Goal: Complete application form

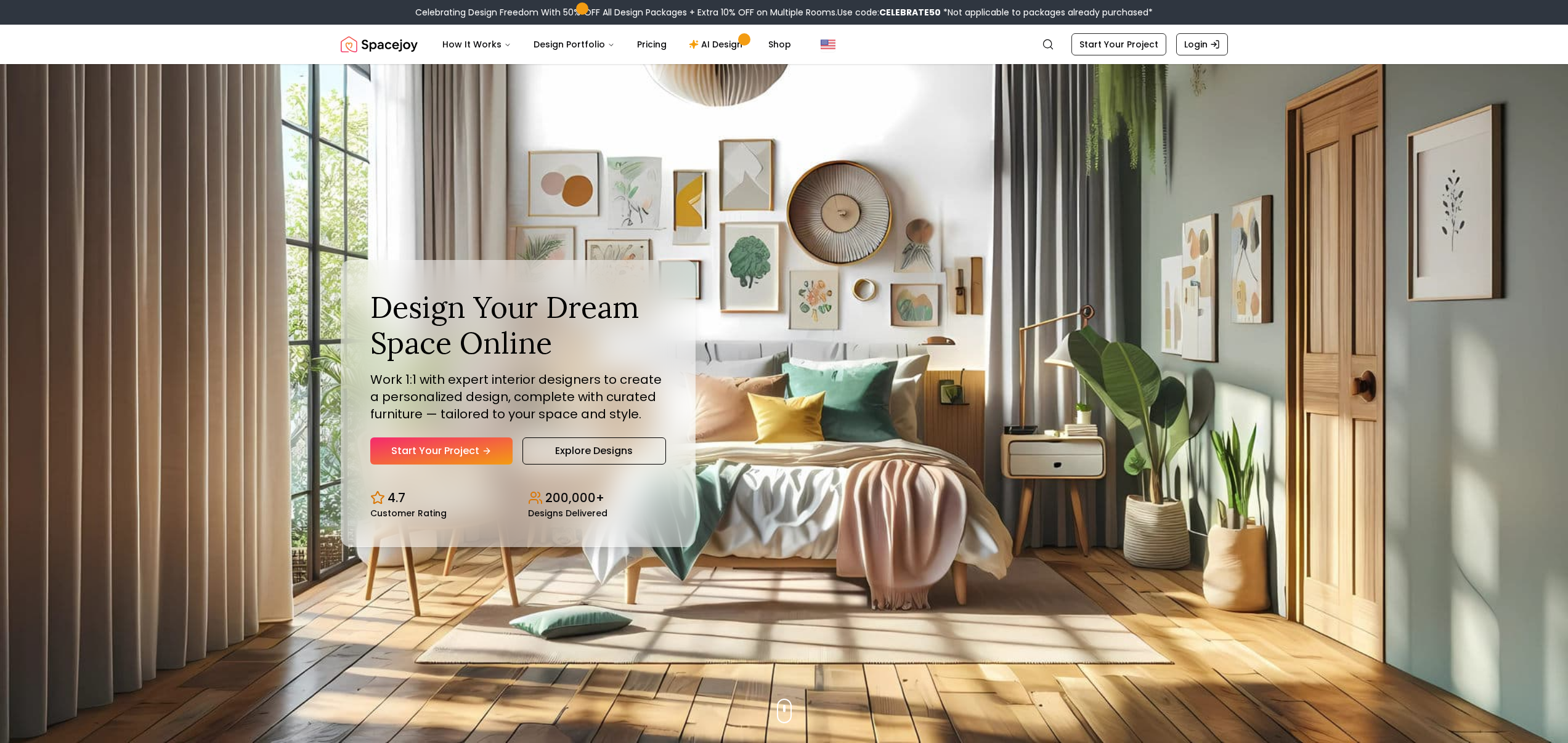
click at [463, 452] on link "Start Your Project" at bounding box center [441, 451] width 142 height 27
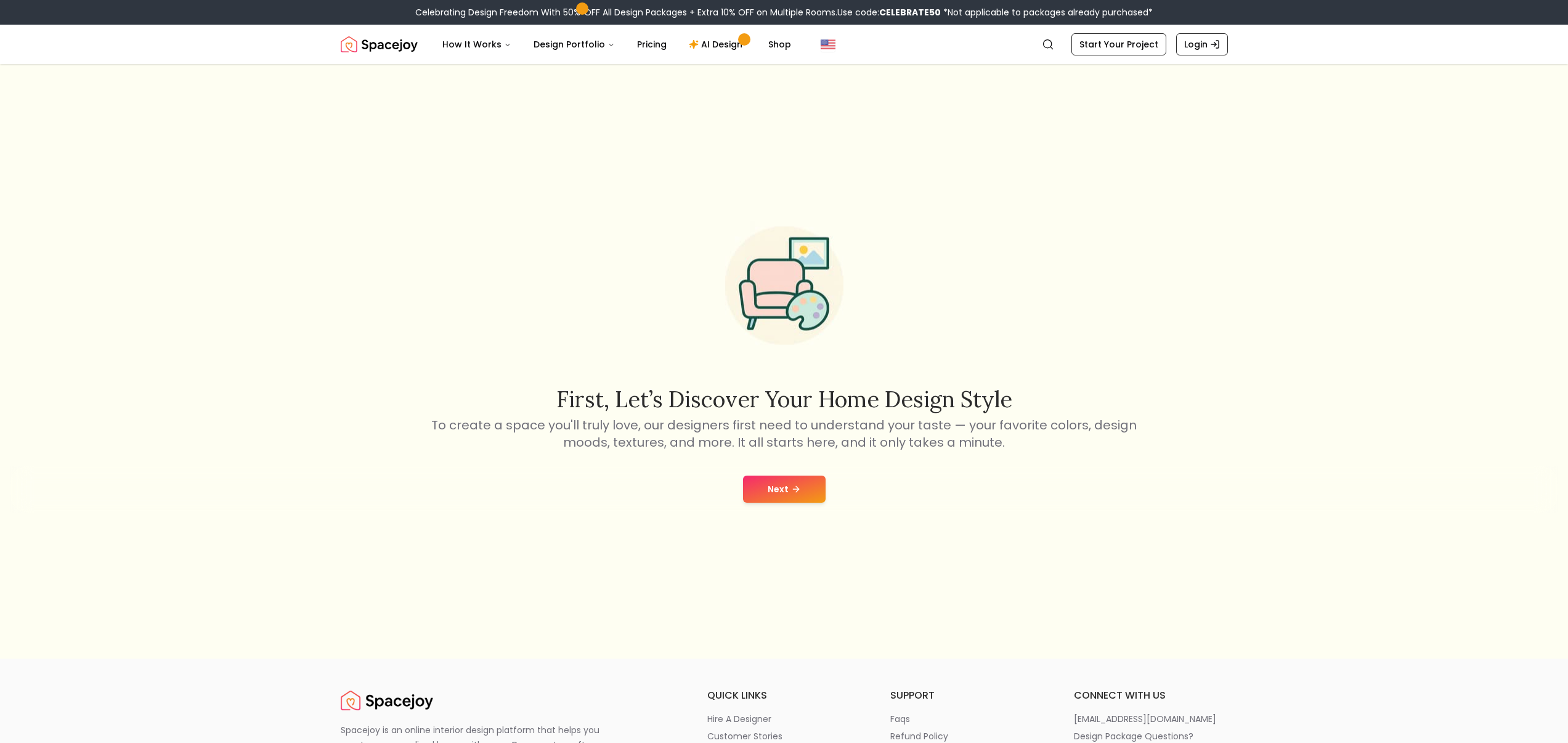
click at [789, 505] on div "Next" at bounding box center [784, 489] width 1549 height 47
click at [779, 494] on button "Next" at bounding box center [784, 489] width 82 height 27
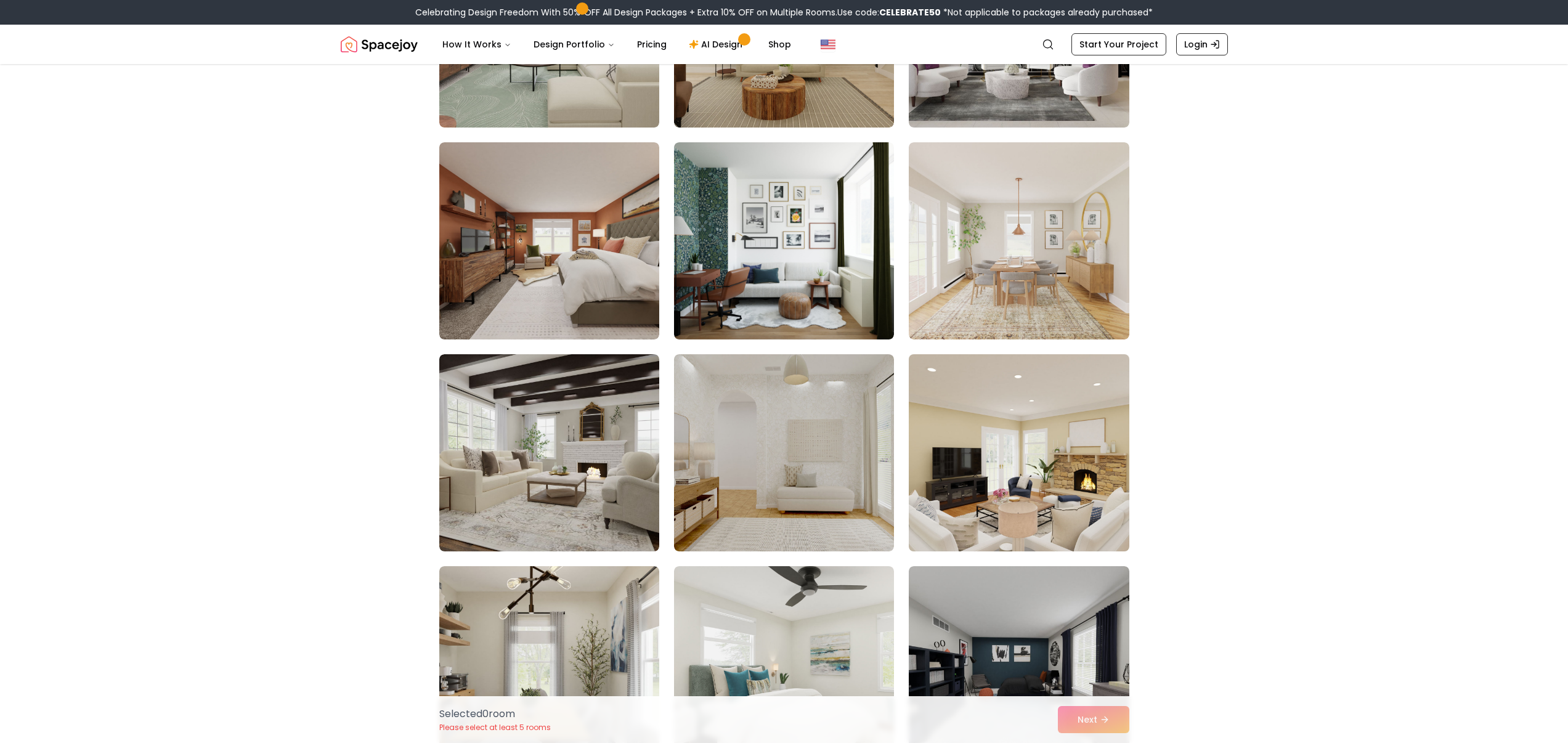
scroll to position [1510, 0]
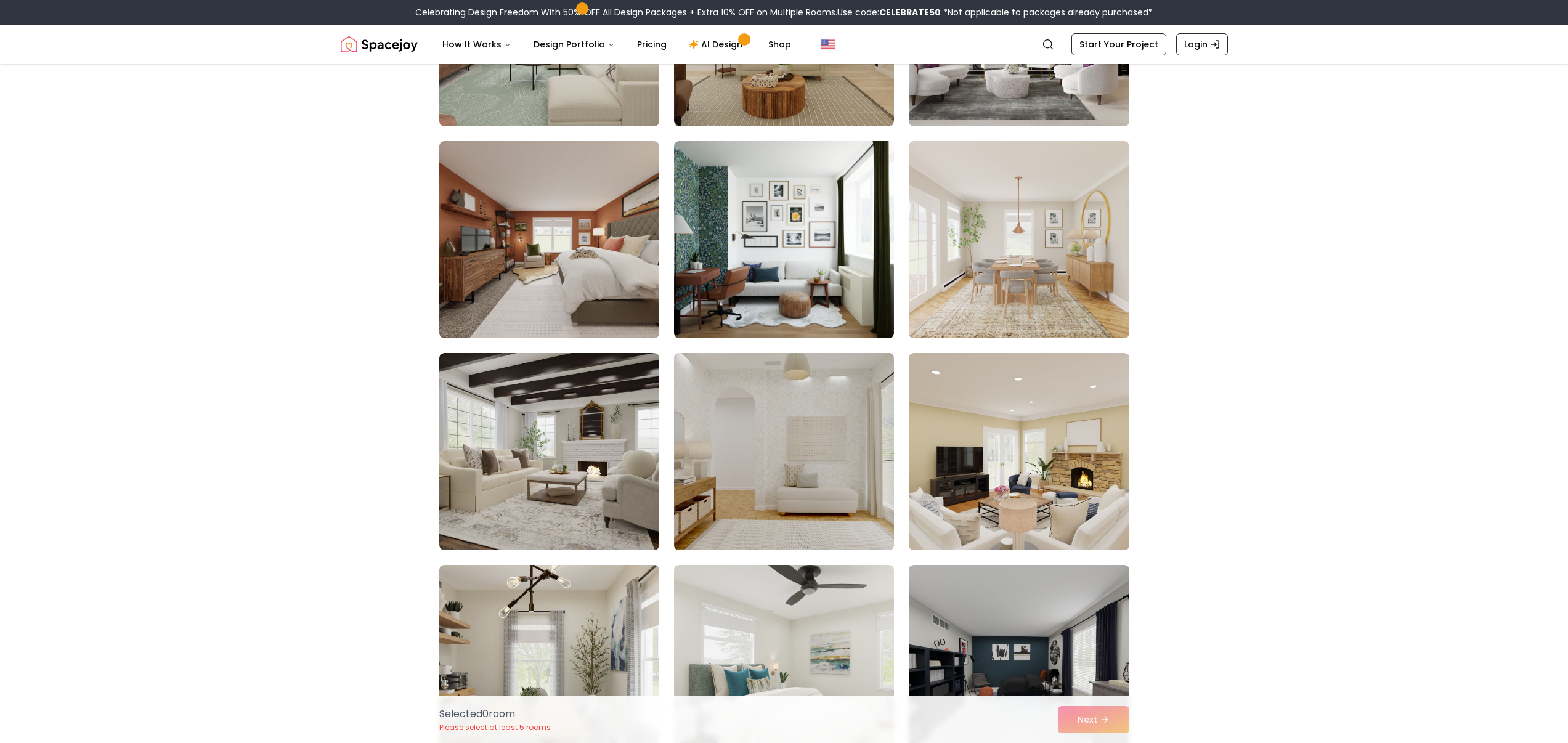
click at [798, 471] on img at bounding box center [784, 451] width 231 height 207
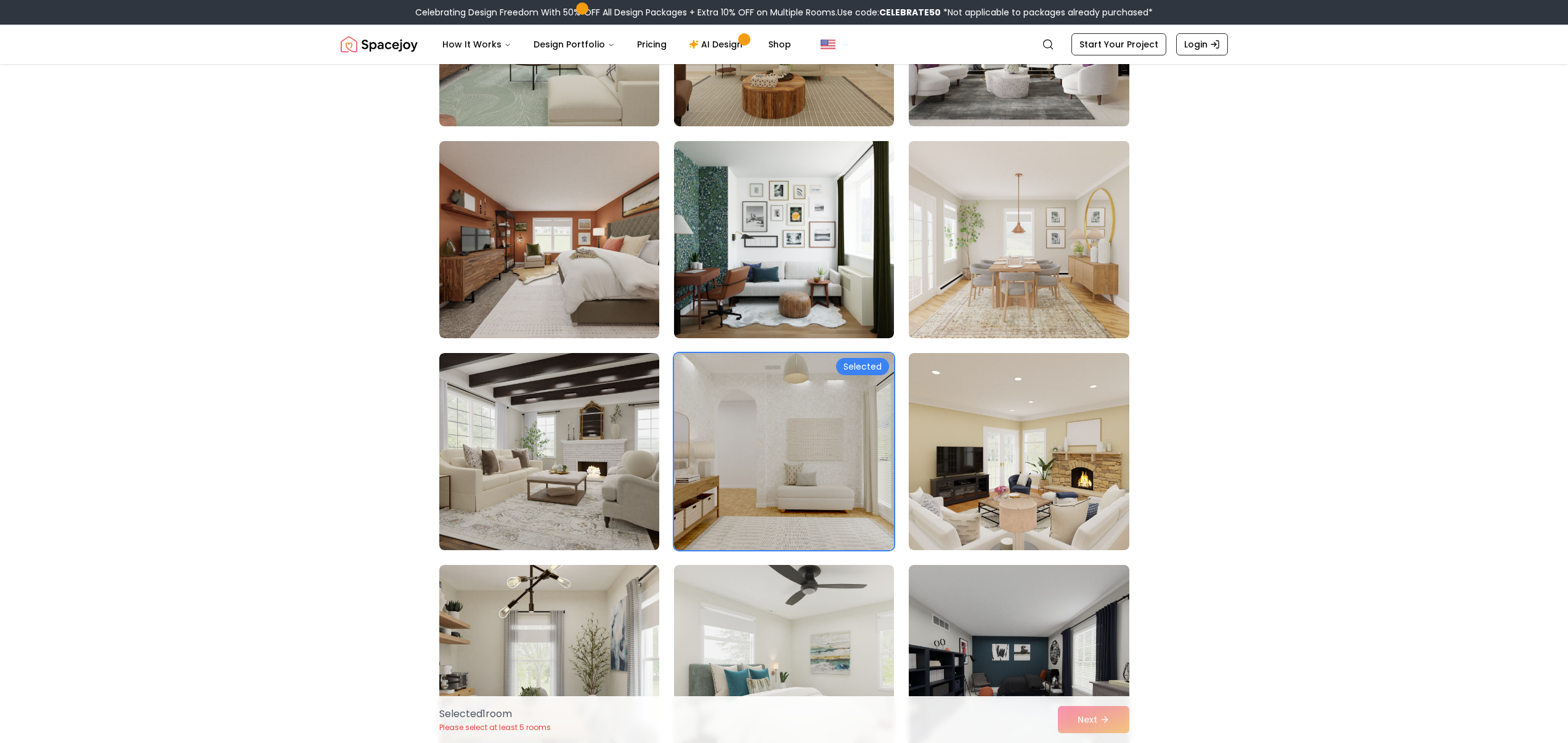
click at [1064, 275] on img at bounding box center [1019, 239] width 231 height 207
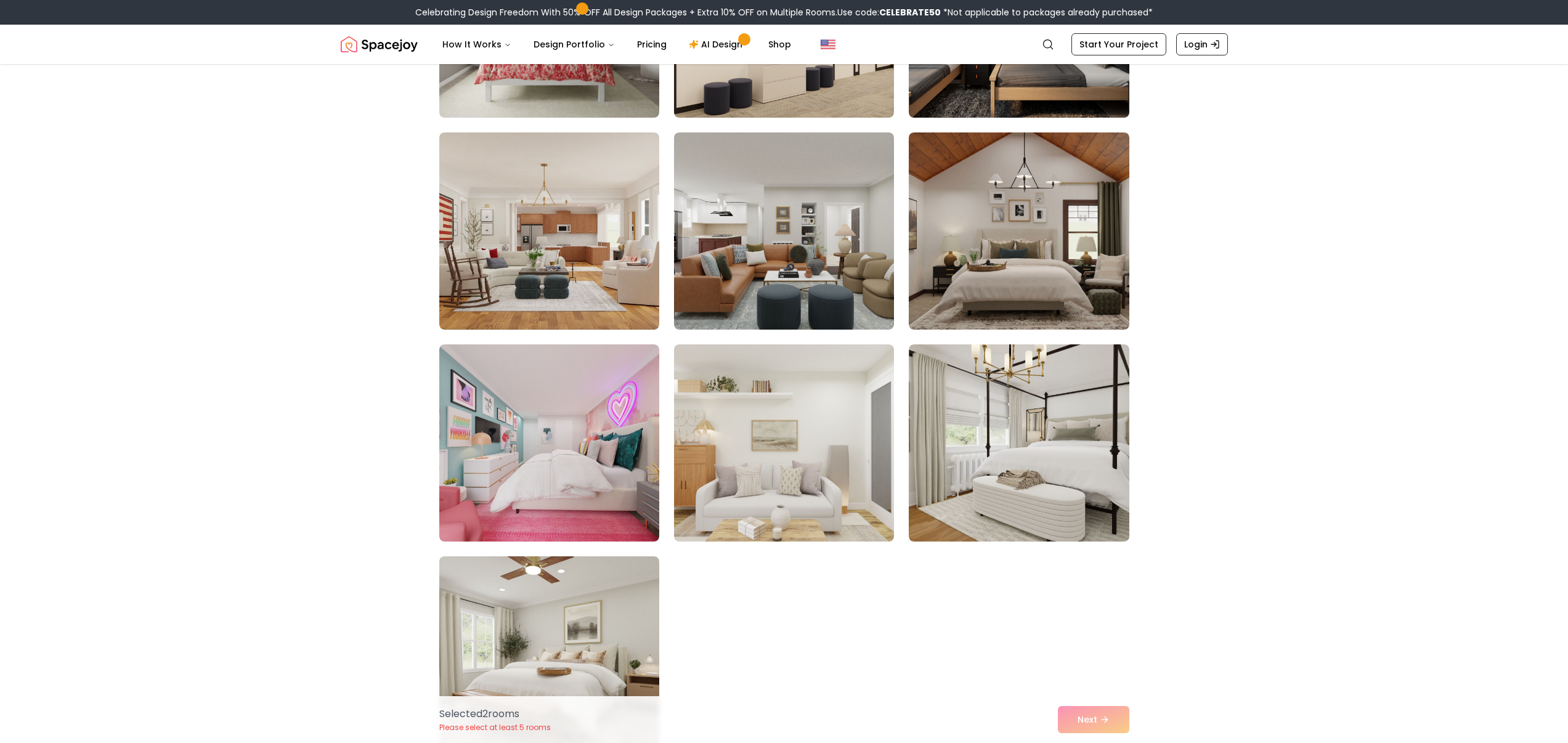
scroll to position [2390, 0]
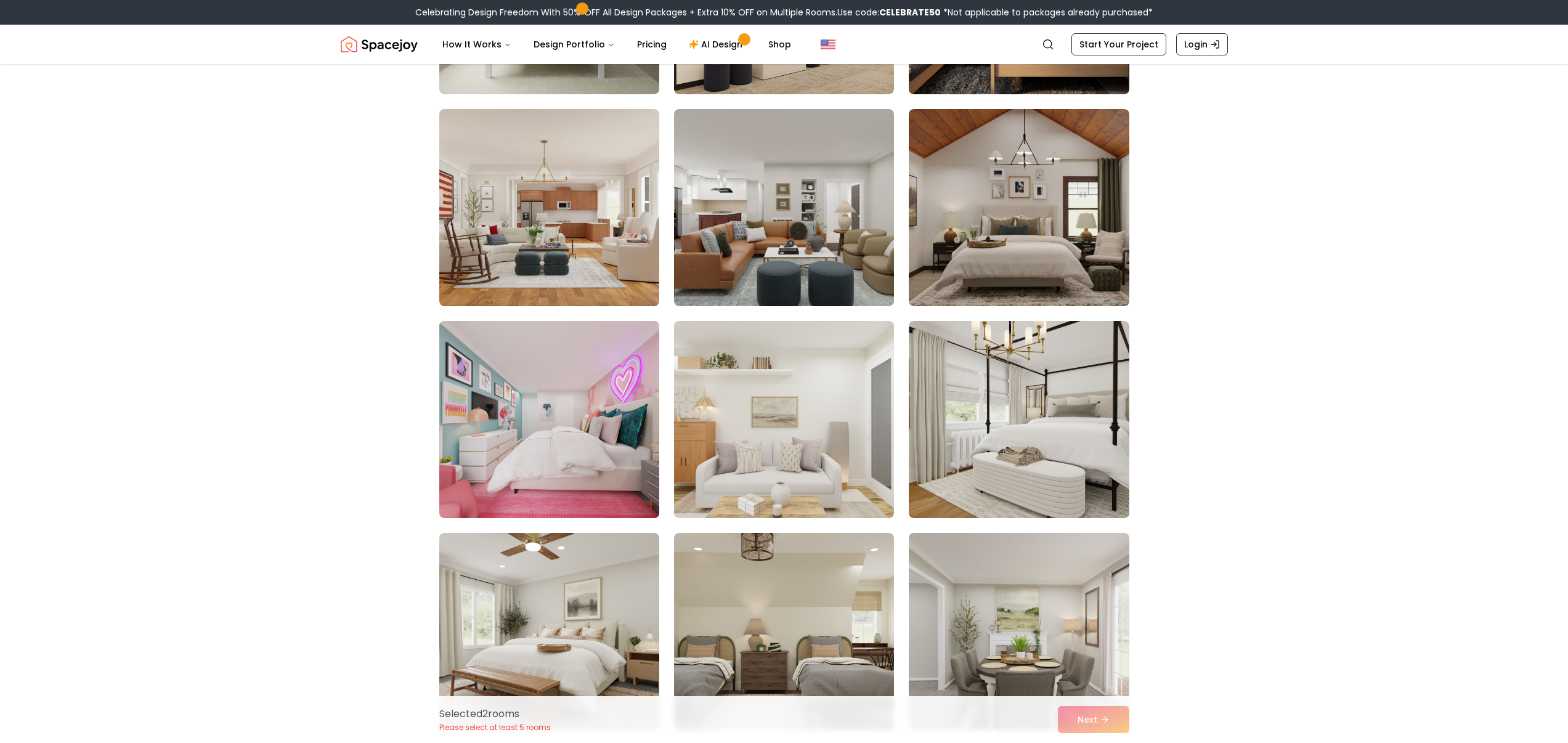
click at [621, 423] on img at bounding box center [549, 419] width 231 height 207
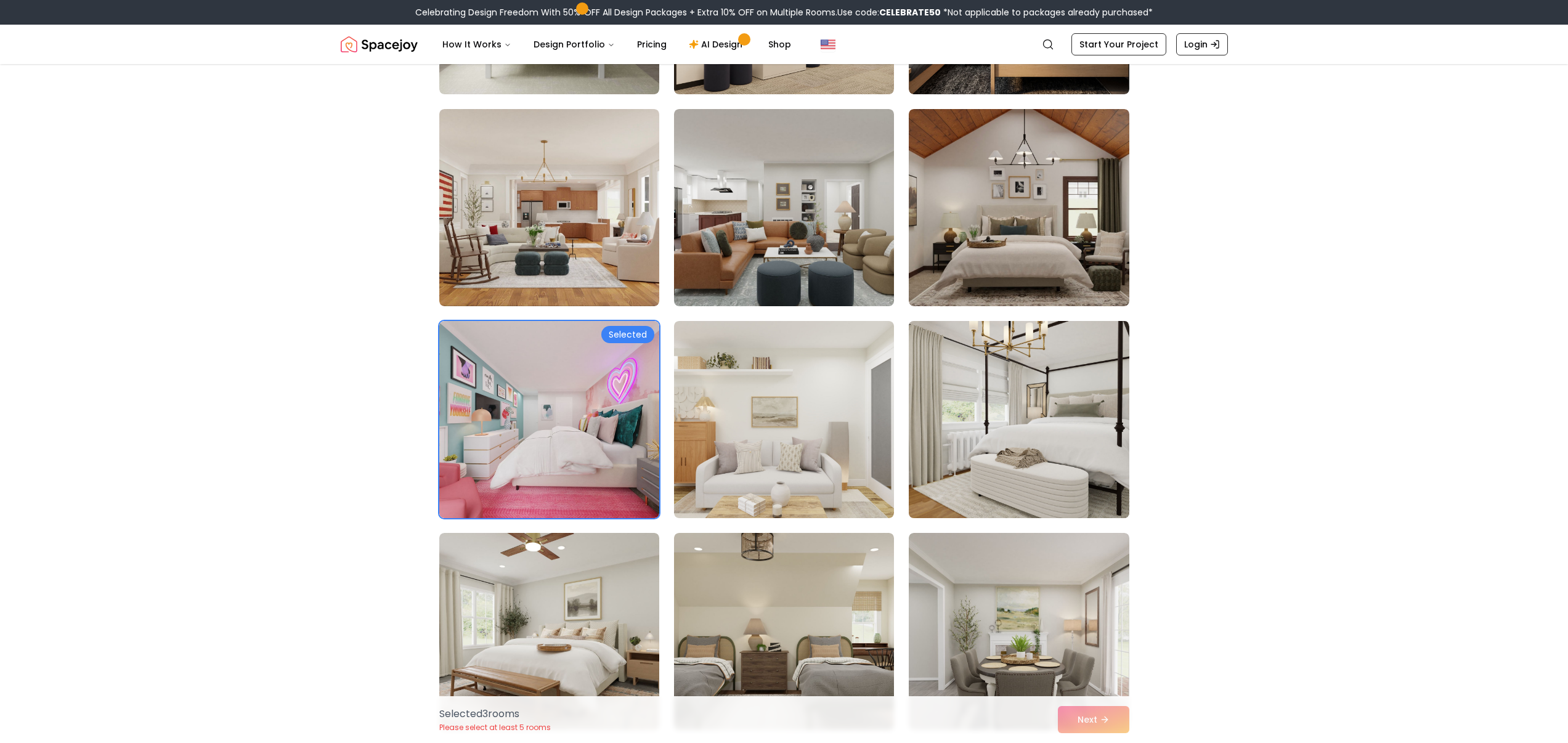
click at [982, 456] on img at bounding box center [1019, 419] width 231 height 207
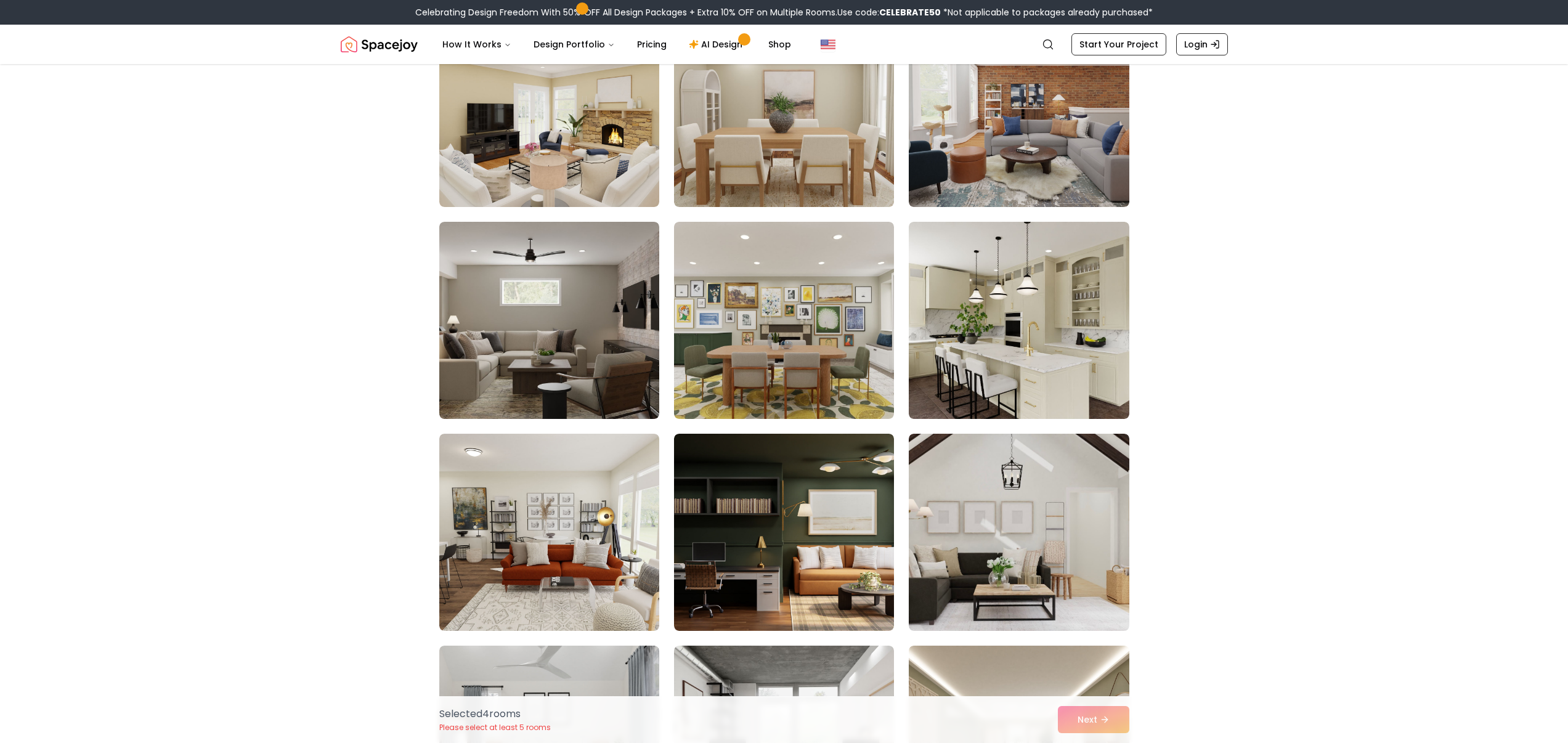
scroll to position [3641, 0]
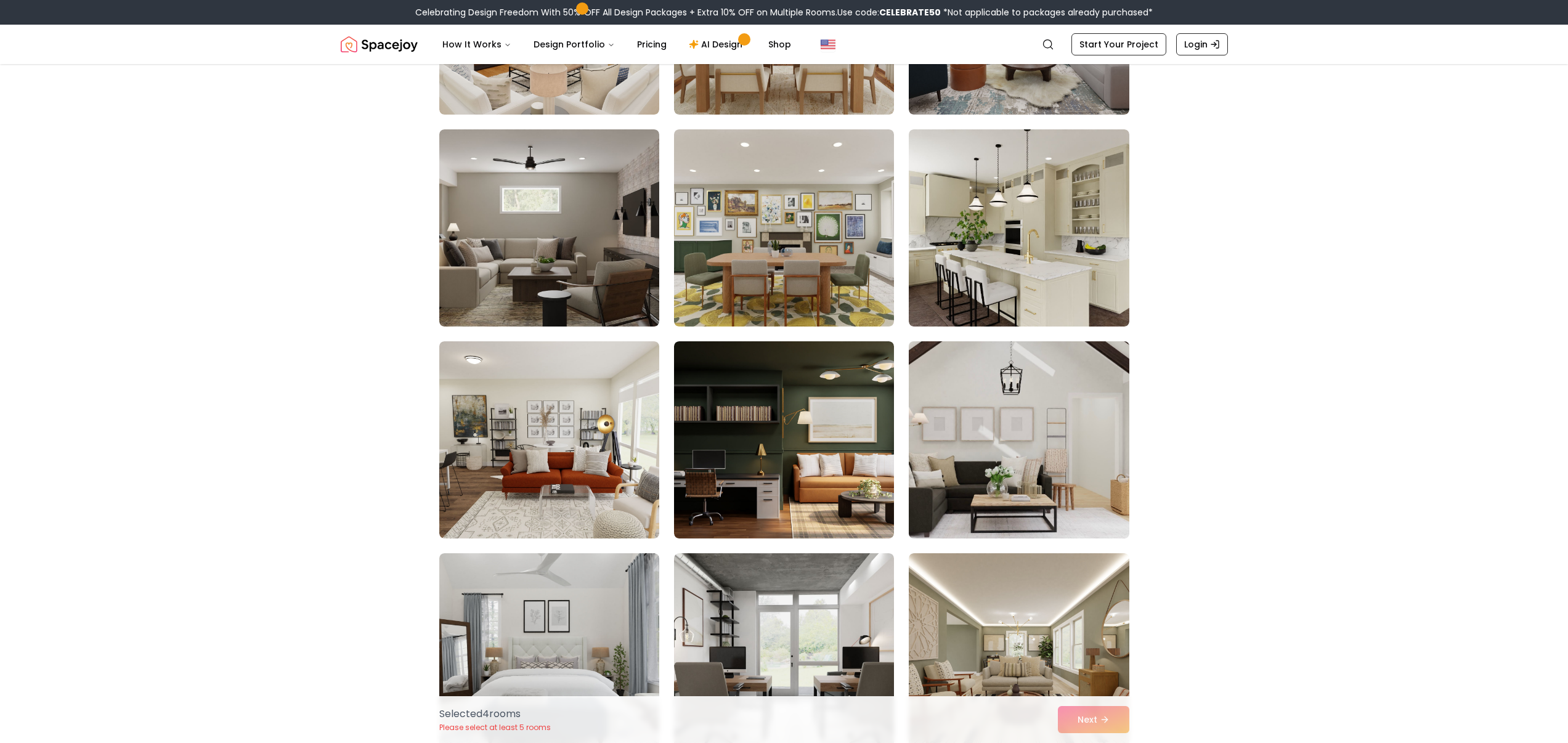
click at [1060, 496] on img at bounding box center [1019, 439] width 231 height 207
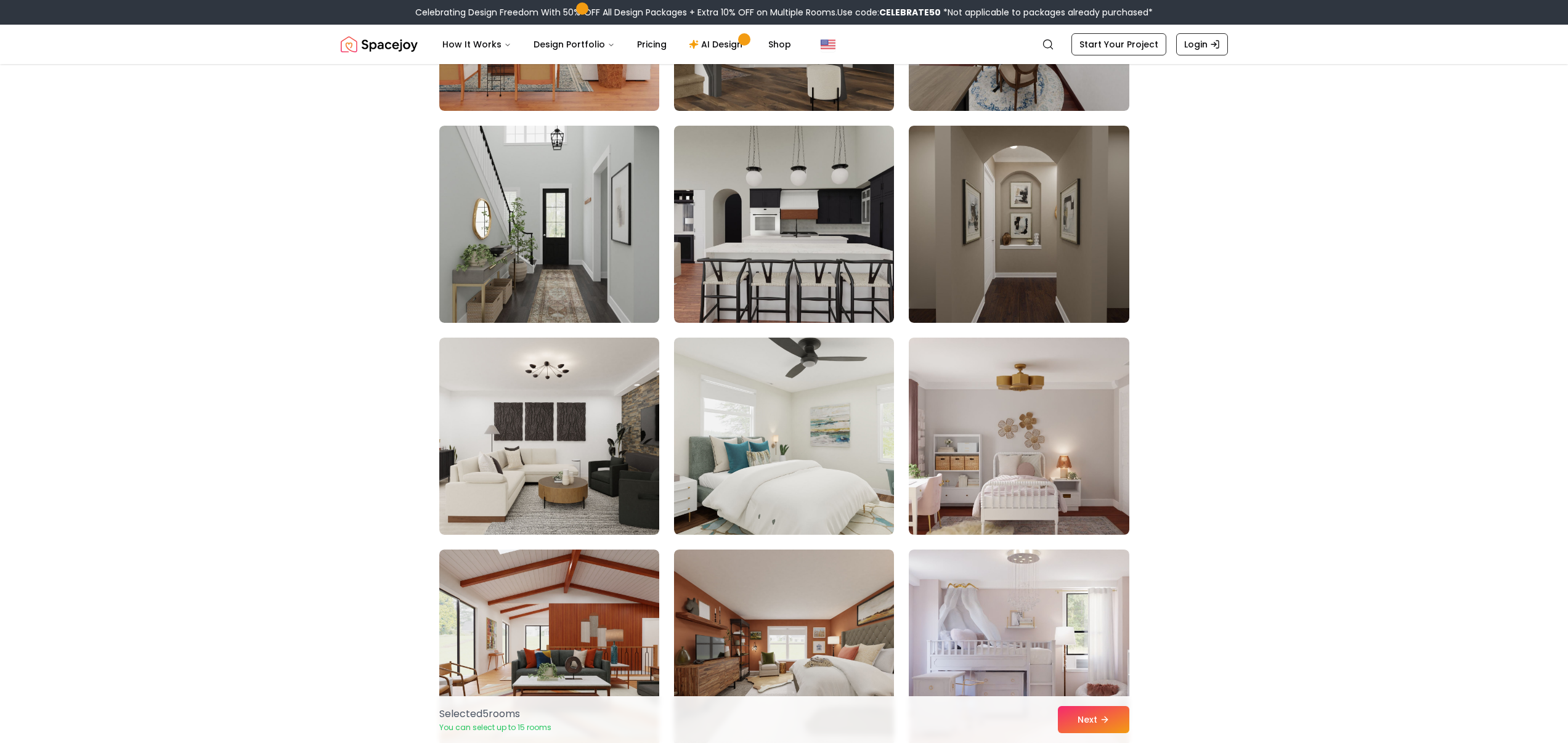
scroll to position [5341, 0]
click at [1054, 481] on img at bounding box center [1019, 435] width 231 height 207
click at [1029, 610] on img at bounding box center [1019, 647] width 231 height 207
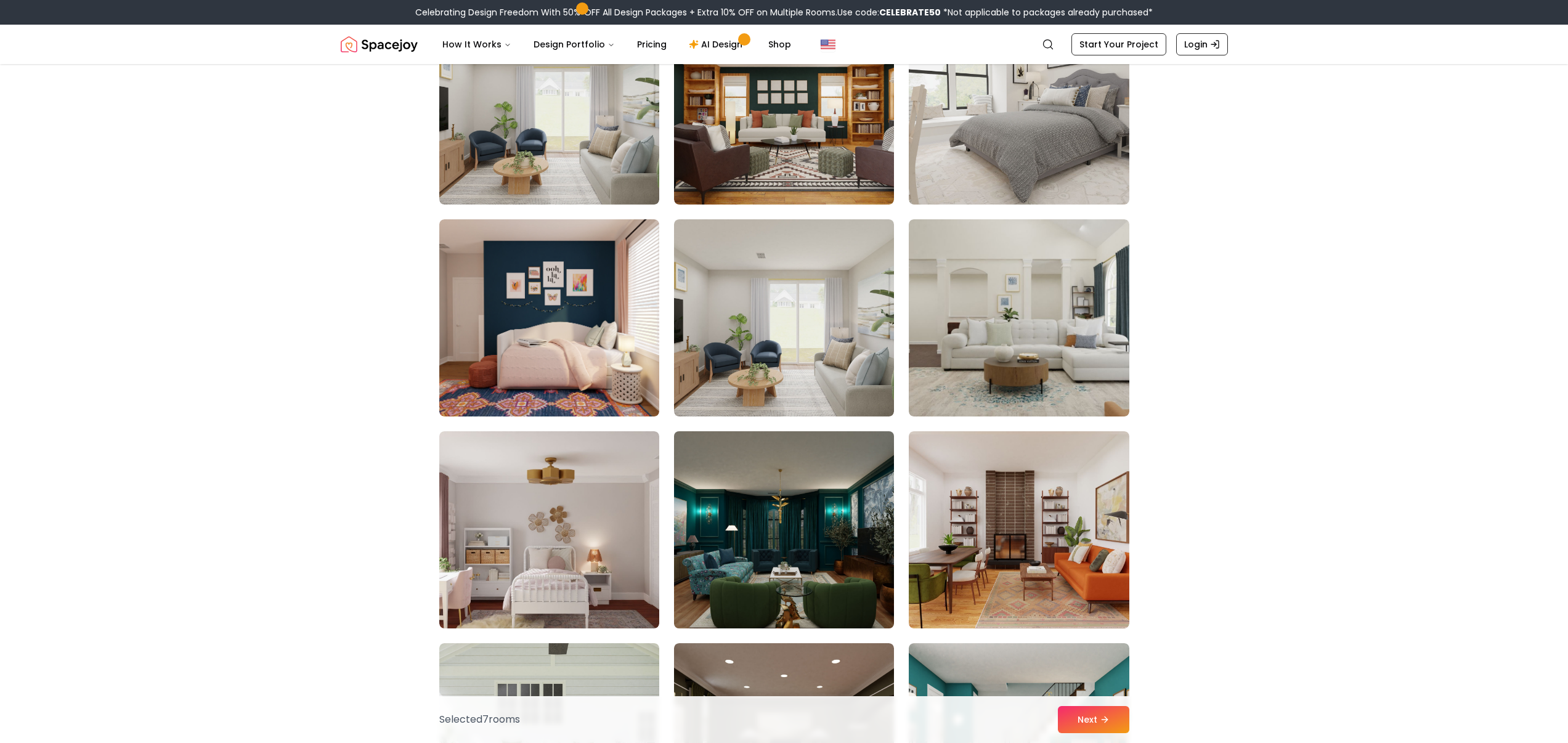
scroll to position [6101, 0]
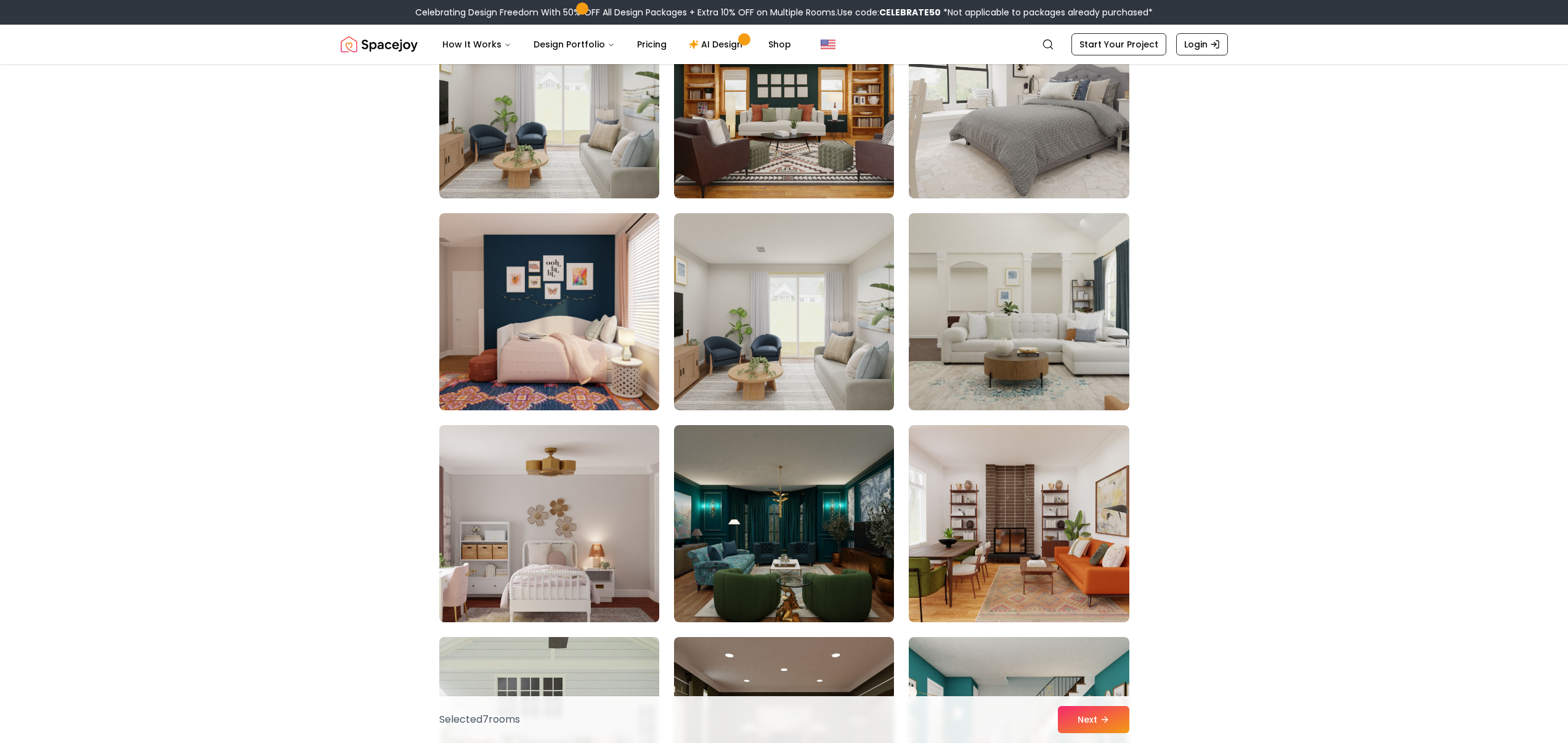
click at [559, 529] on img at bounding box center [549, 523] width 231 height 207
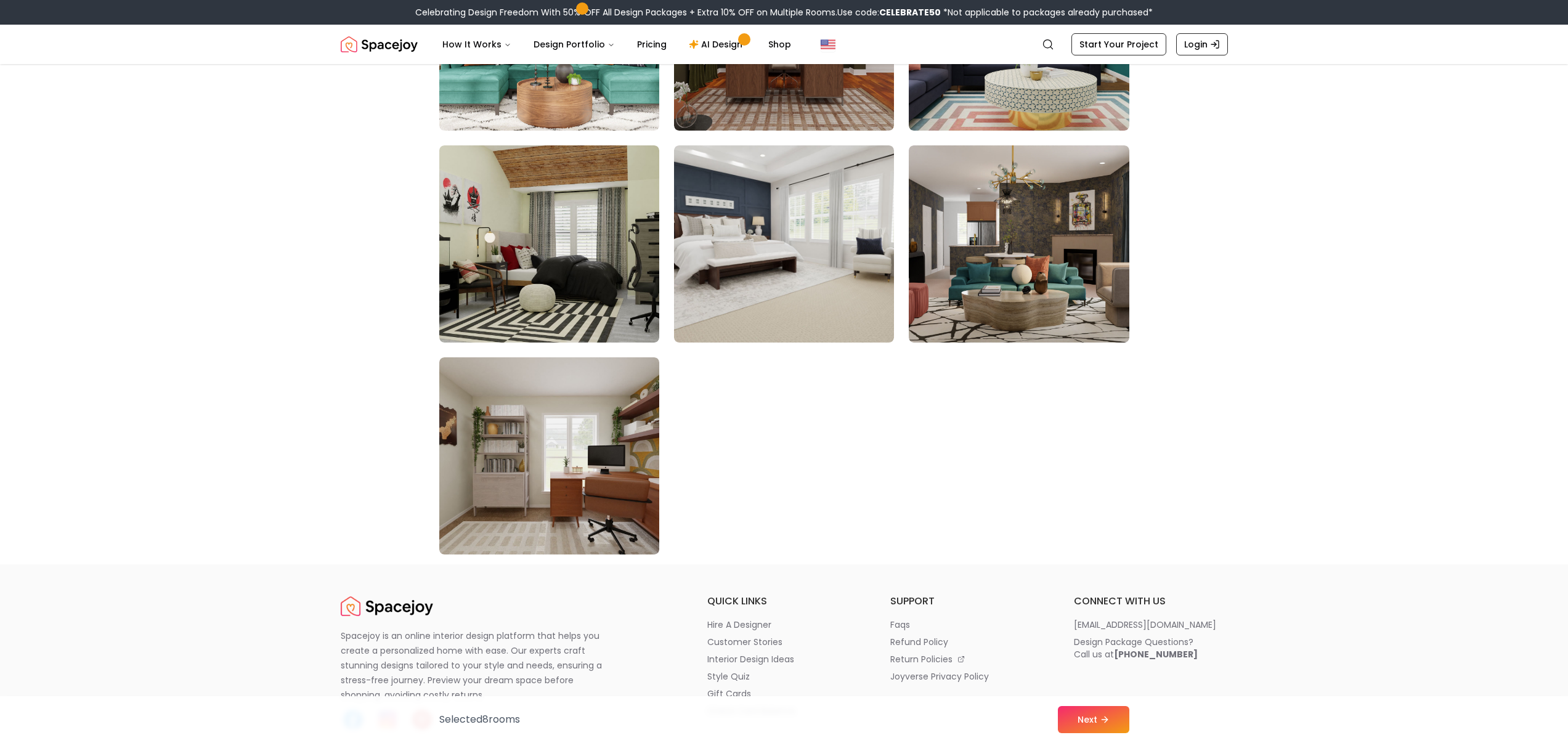
scroll to position [6936, 0]
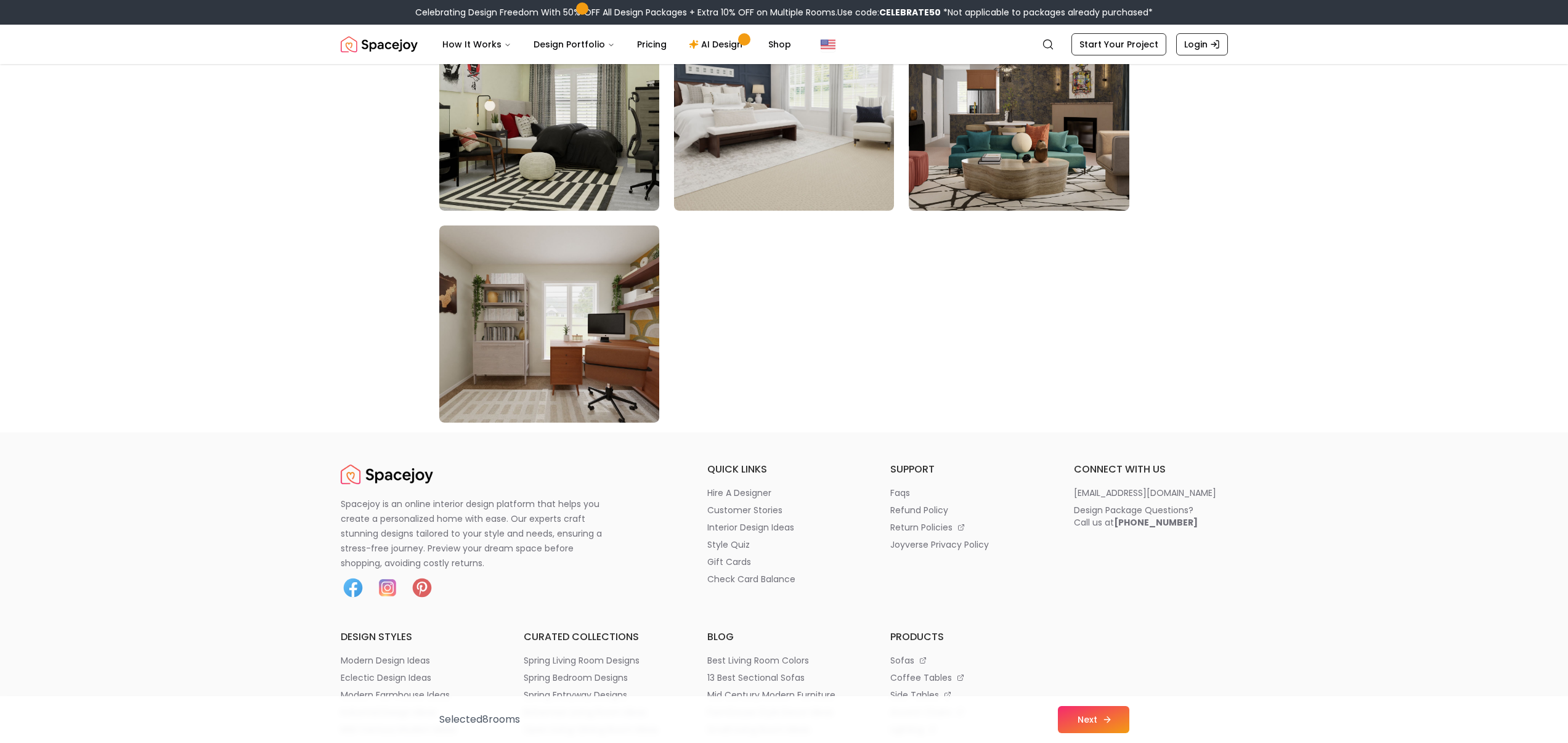
click at [1092, 717] on button "Next" at bounding box center [1094, 720] width 72 height 27
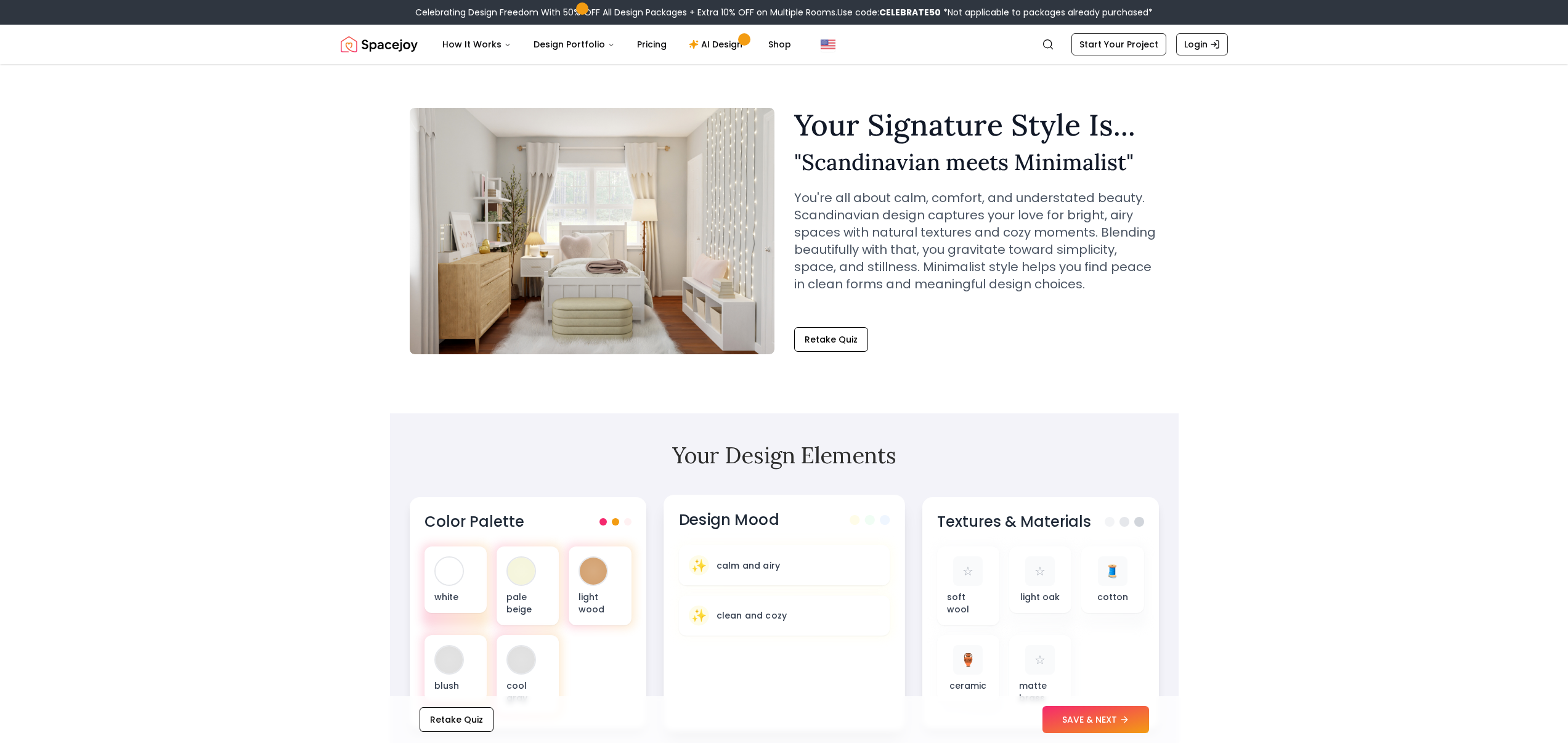
scroll to position [11, 0]
click at [845, 344] on button "Retake Quiz" at bounding box center [831, 339] width 74 height 24
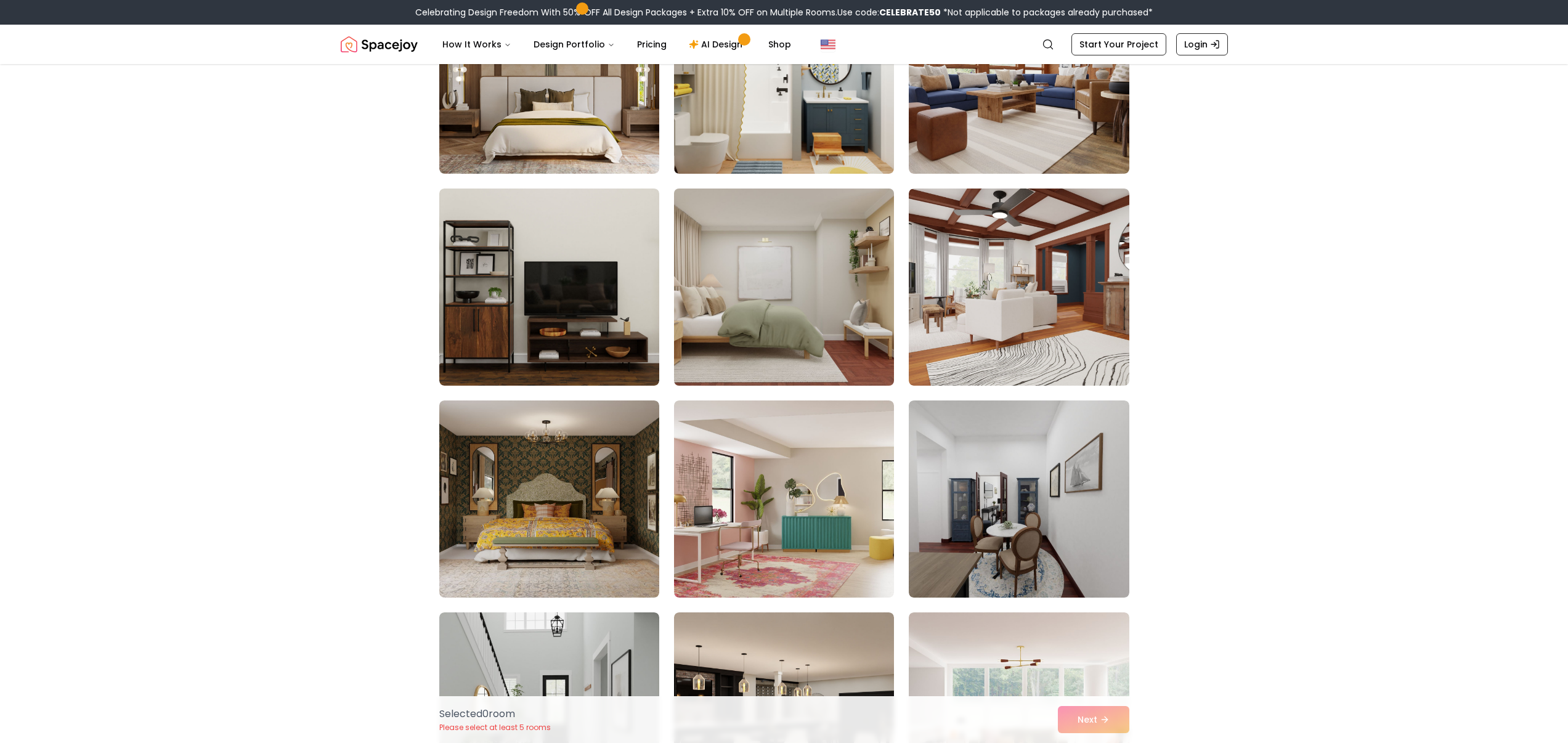
scroll to position [4430, 0]
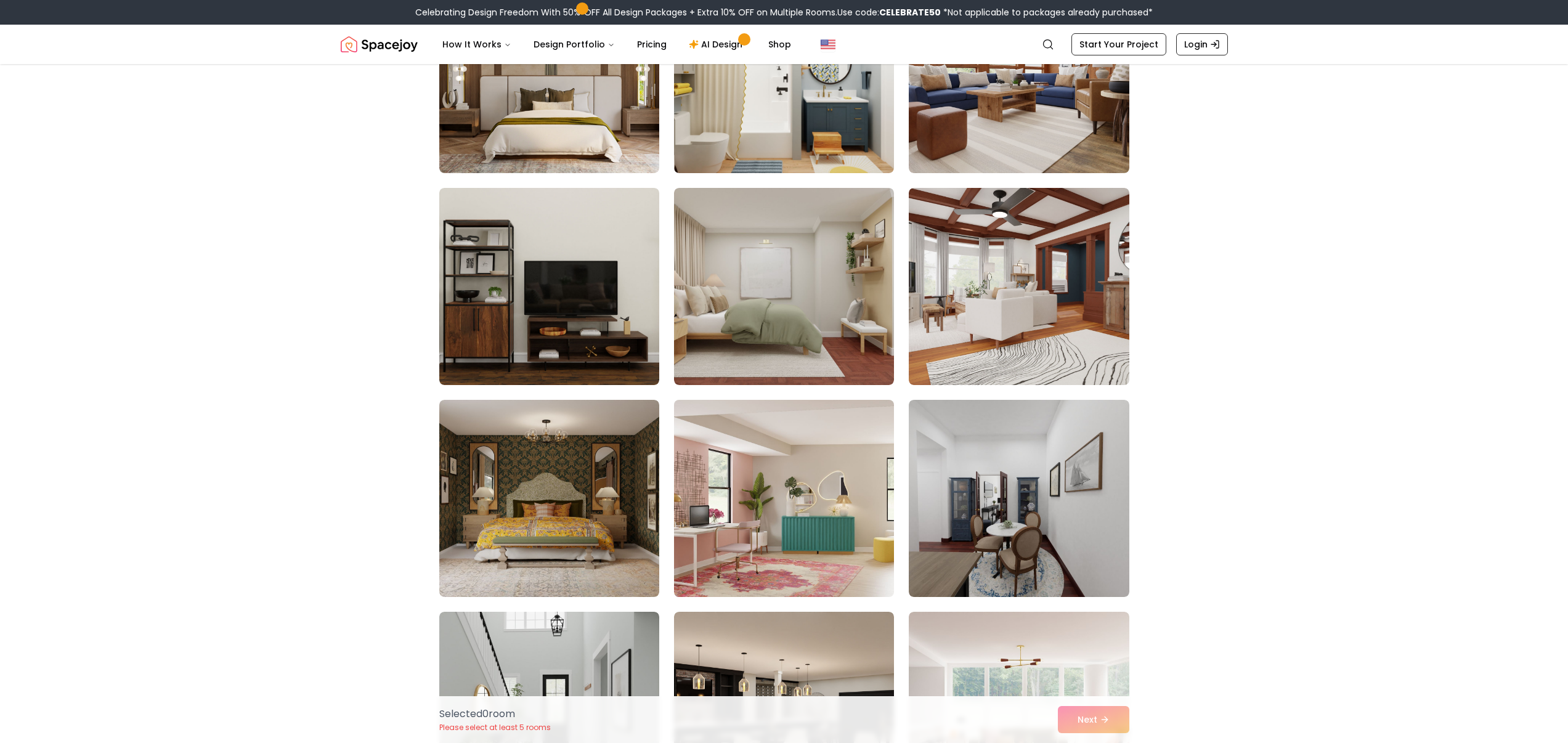
click at [792, 477] on img at bounding box center [784, 498] width 231 height 207
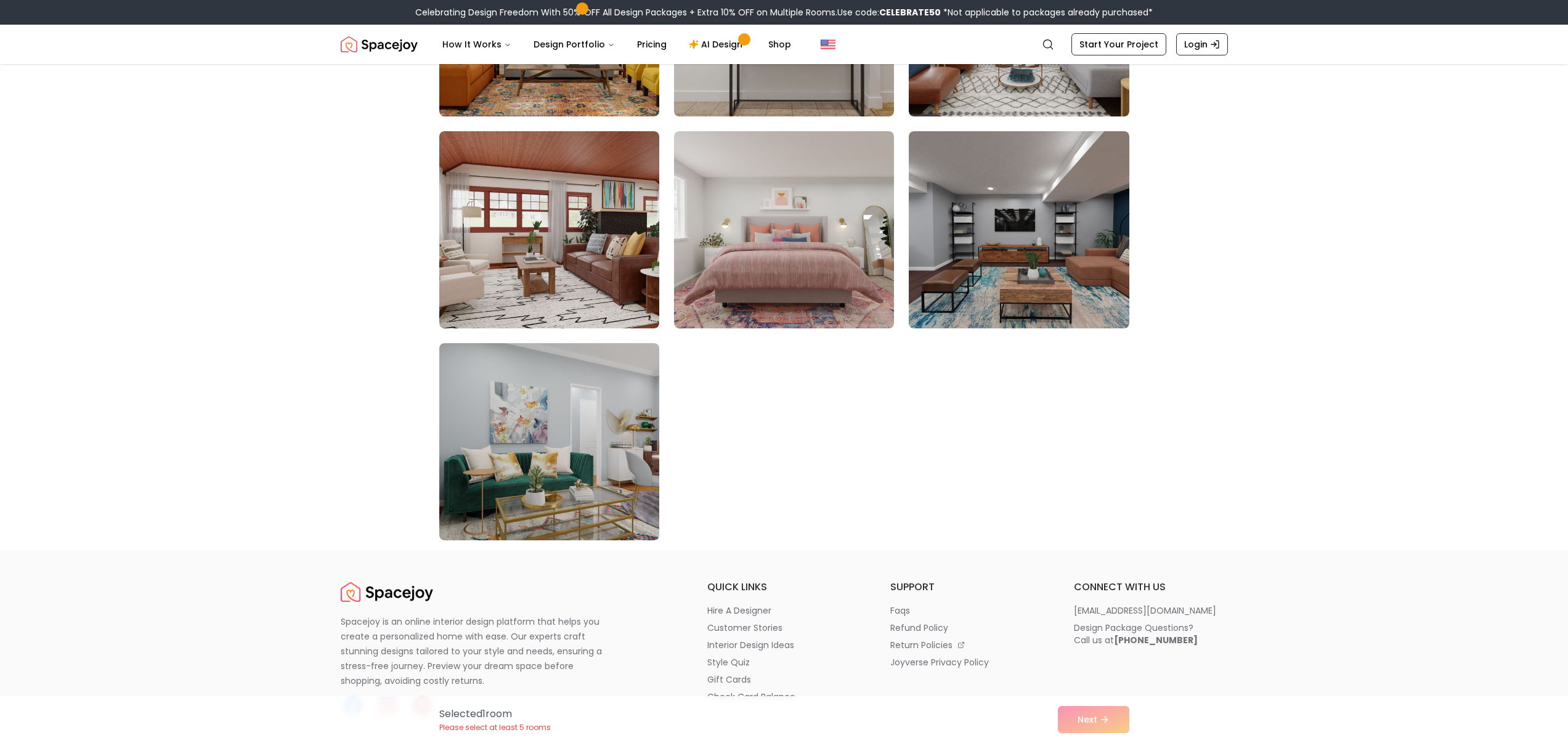
scroll to position [6817, 0]
click at [829, 280] on img at bounding box center [784, 231] width 231 height 207
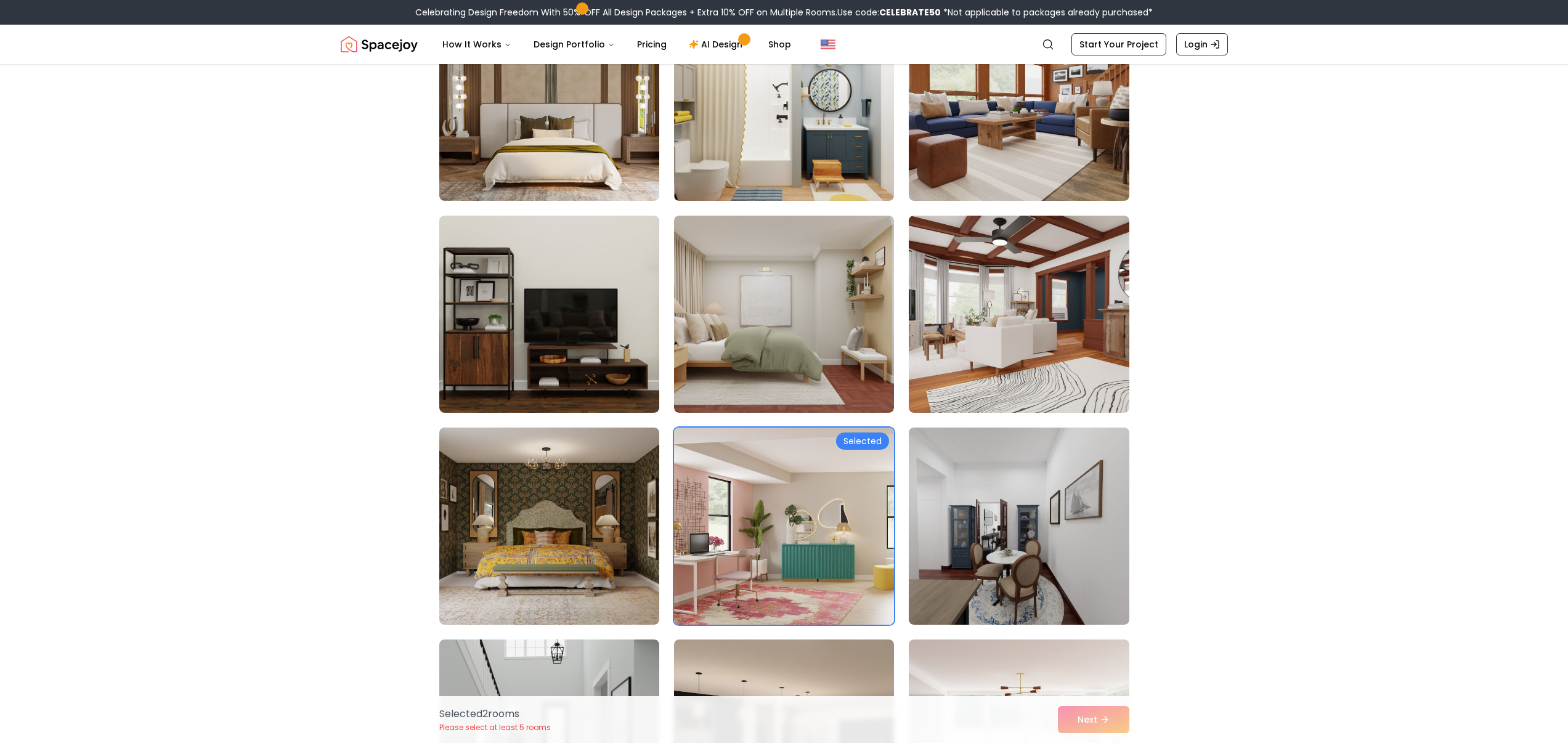
scroll to position [4398, 0]
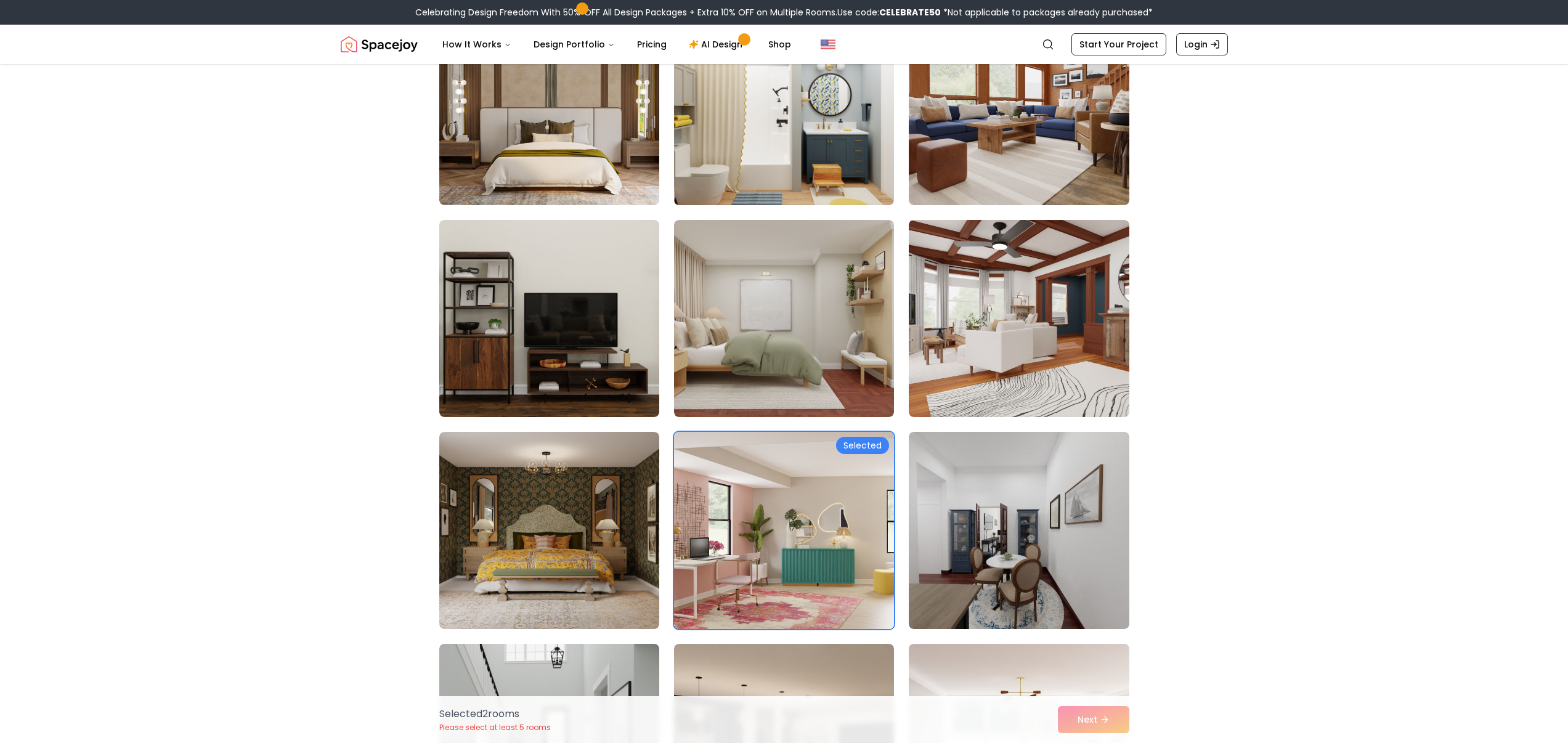
click at [849, 305] on img at bounding box center [784, 318] width 220 height 197
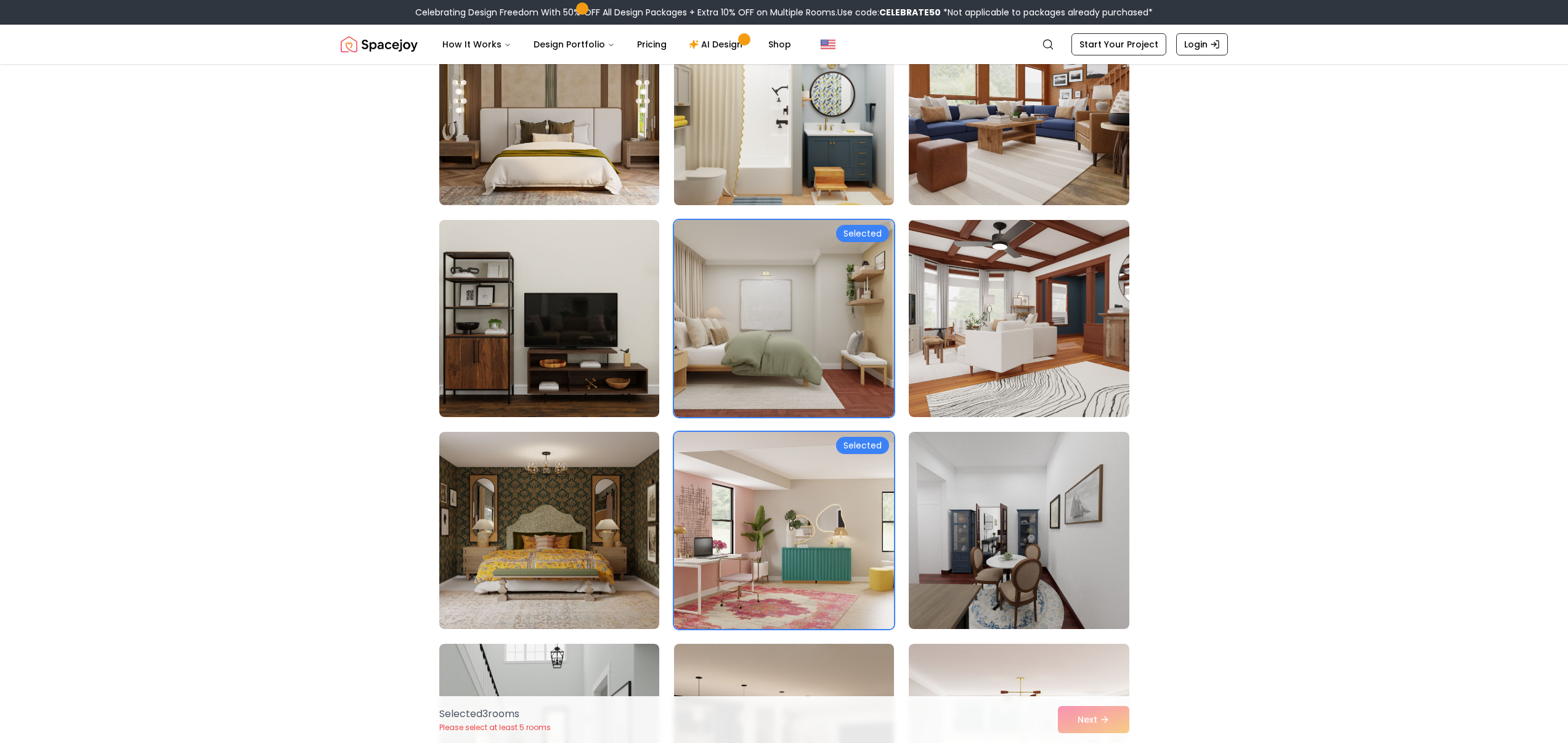
click at [782, 173] on img at bounding box center [784, 106] width 231 height 207
click at [1108, 722] on div "Selected 4 room s Please select at least 5 rooms Next" at bounding box center [784, 719] width 710 height 47
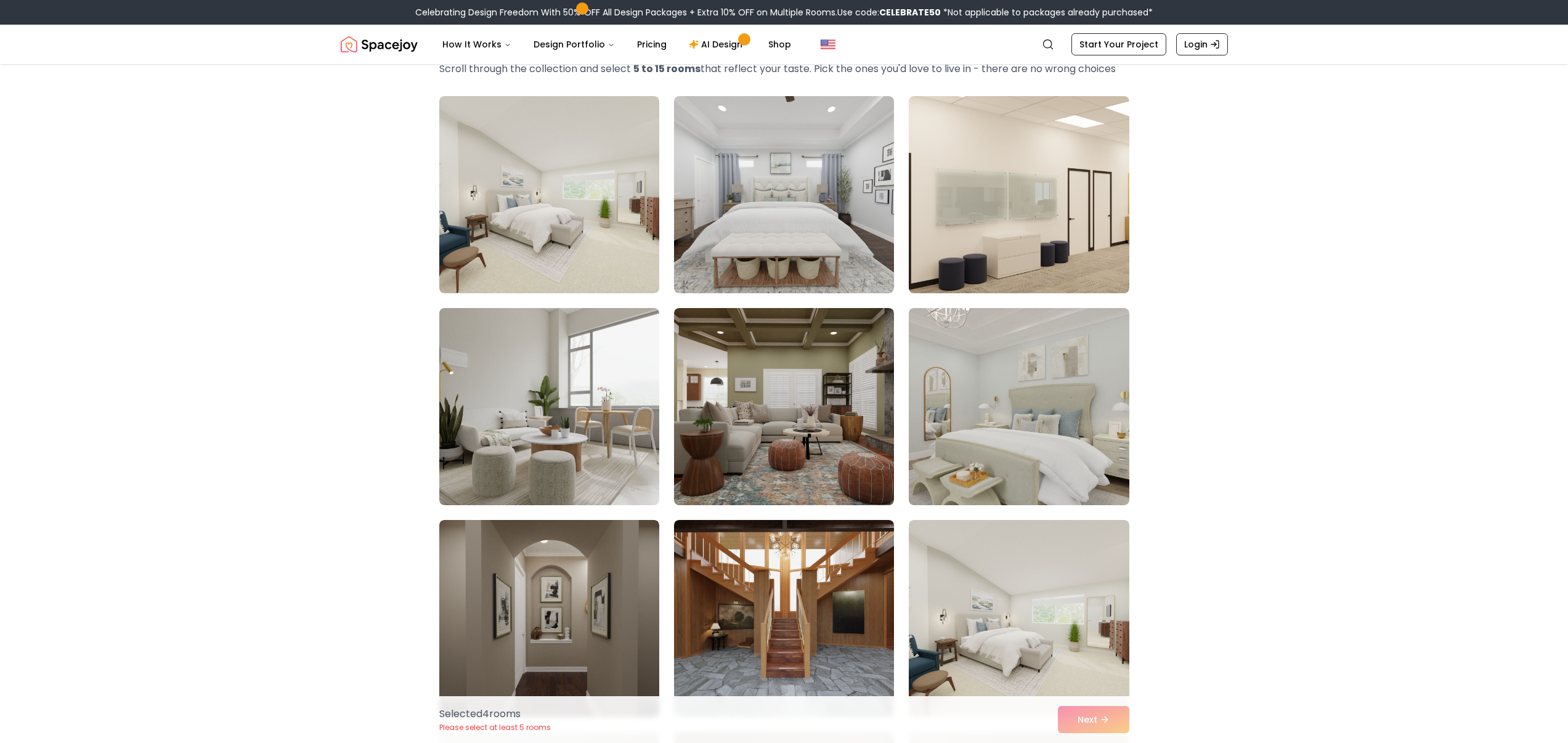
scroll to position [0, 0]
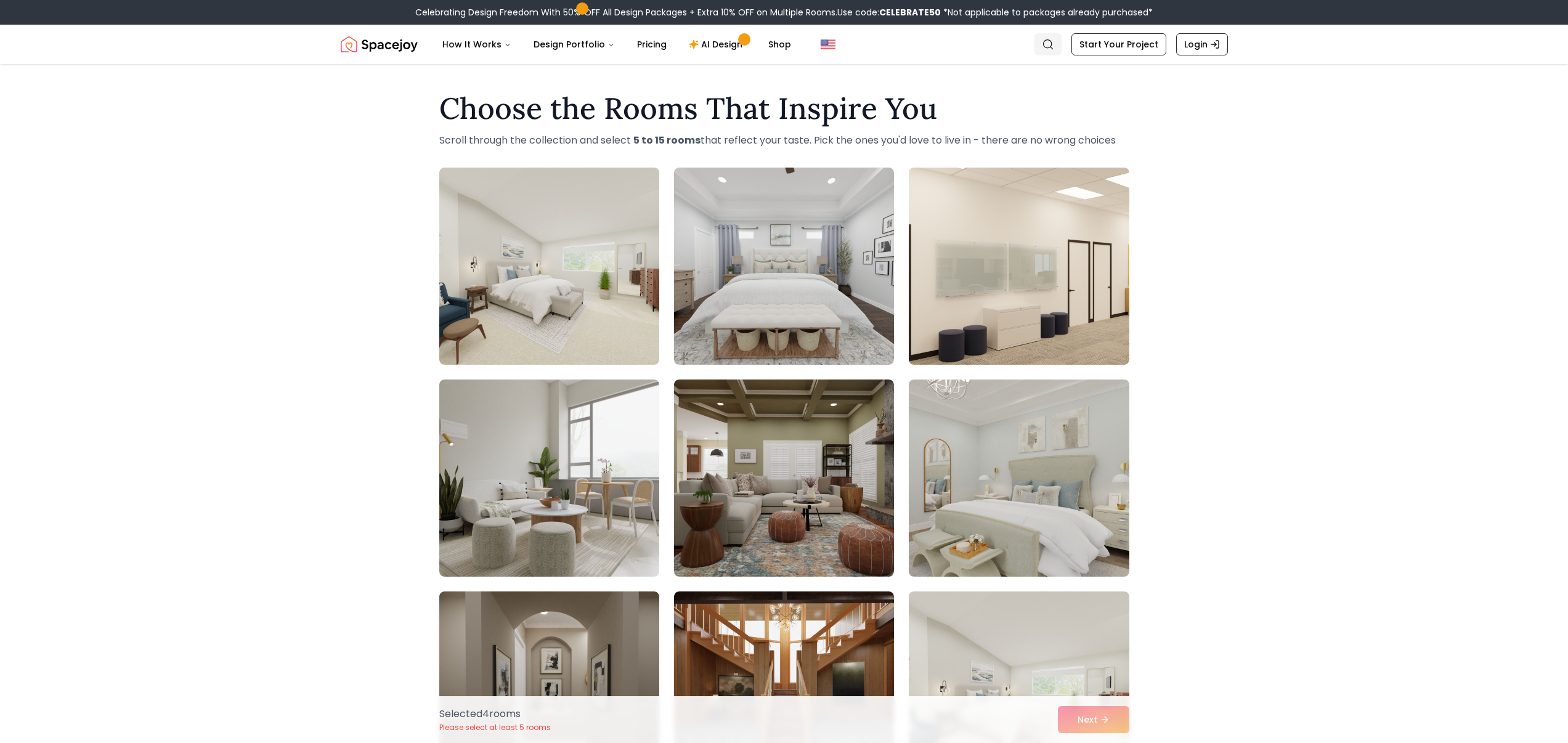
click at [1056, 51] on link "Search" at bounding box center [1048, 44] width 27 height 22
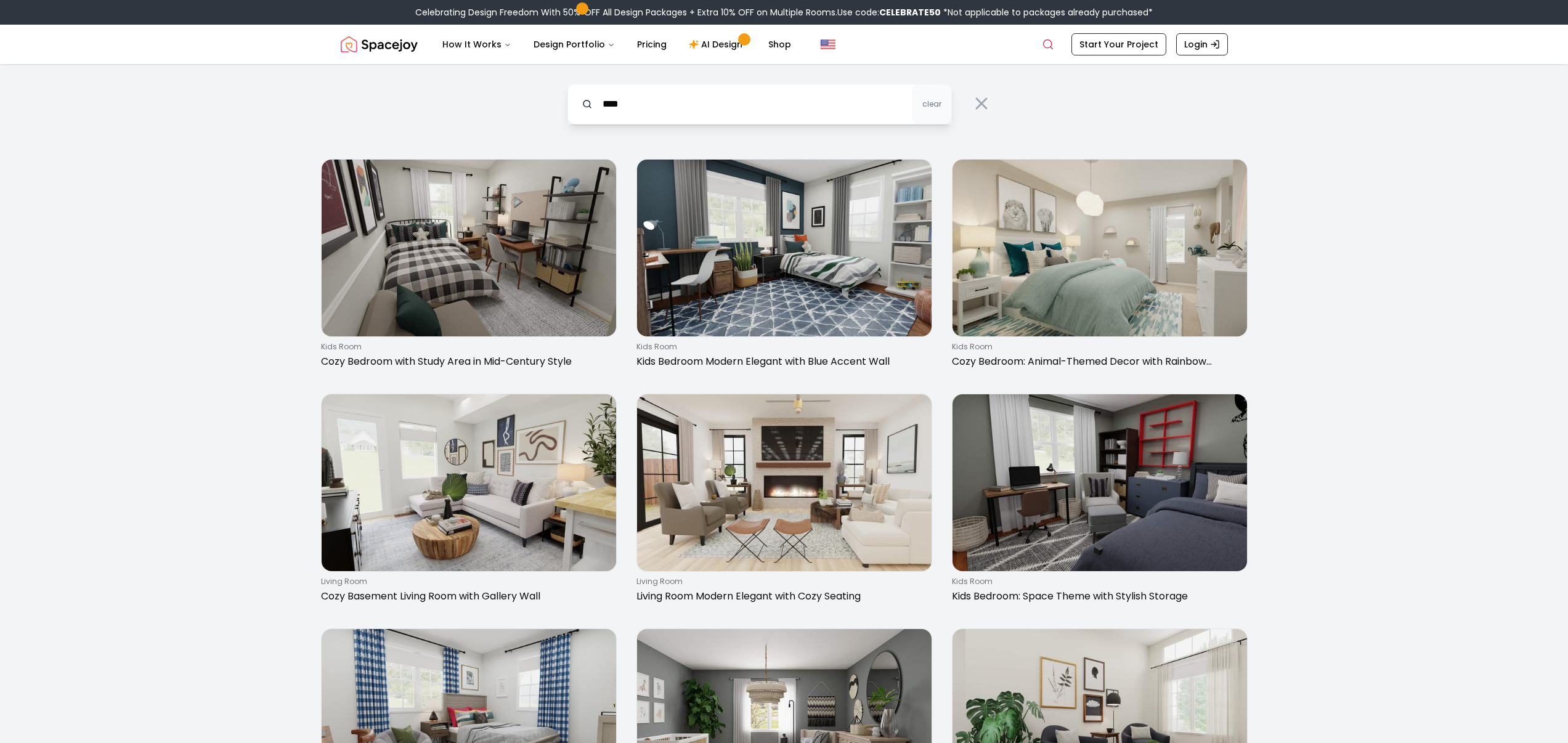
type input "****"
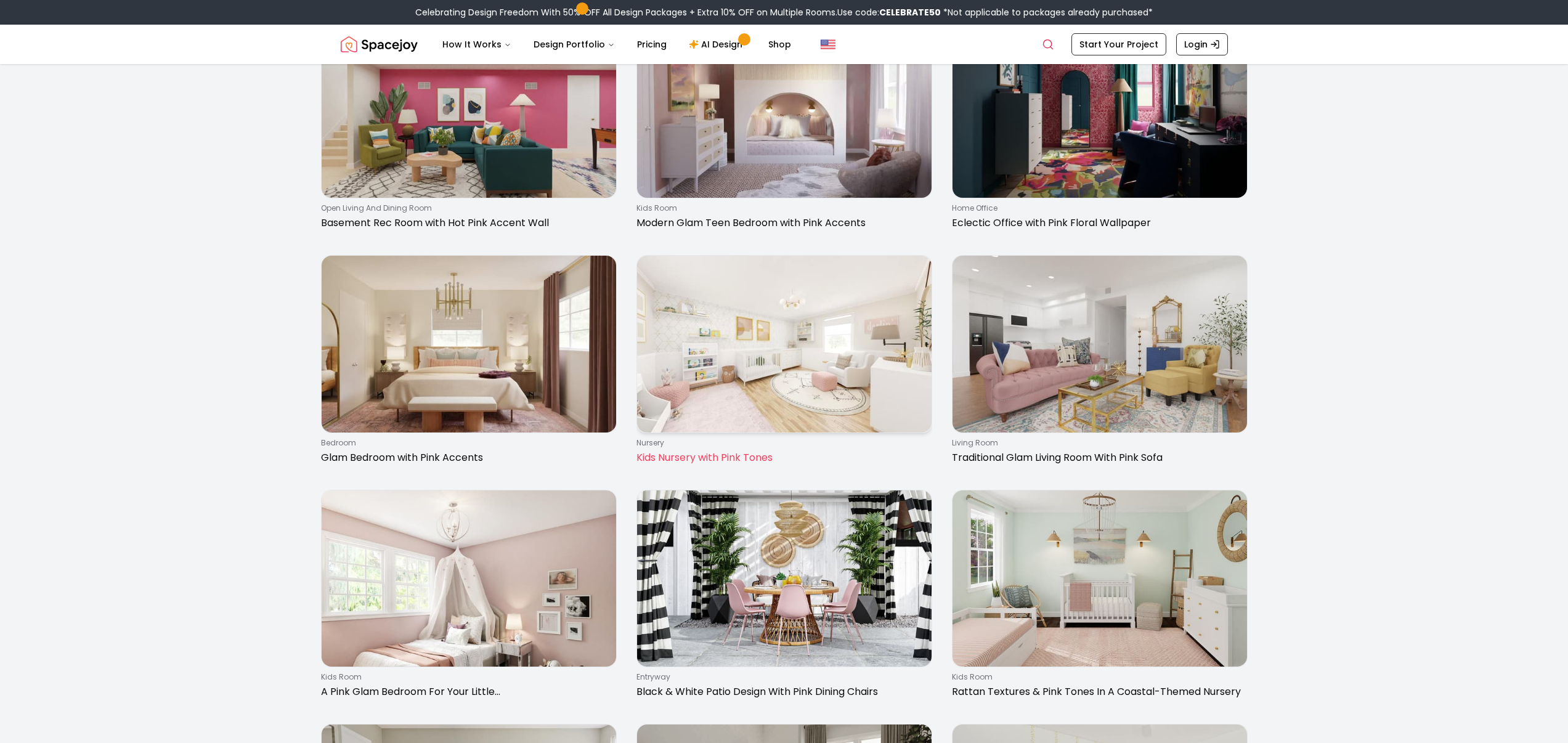
scroll to position [144, 0]
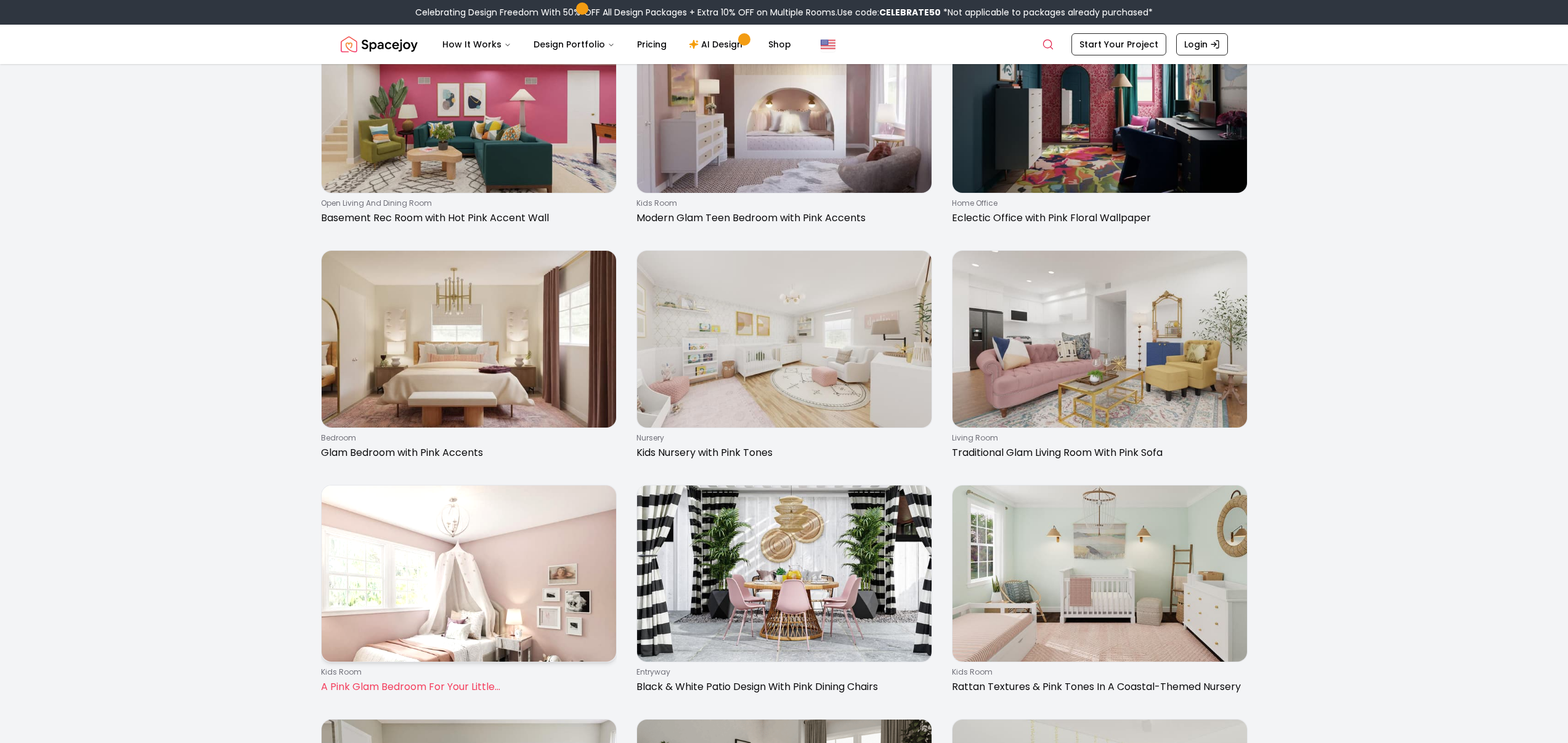
click at [486, 554] on img at bounding box center [469, 574] width 295 height 177
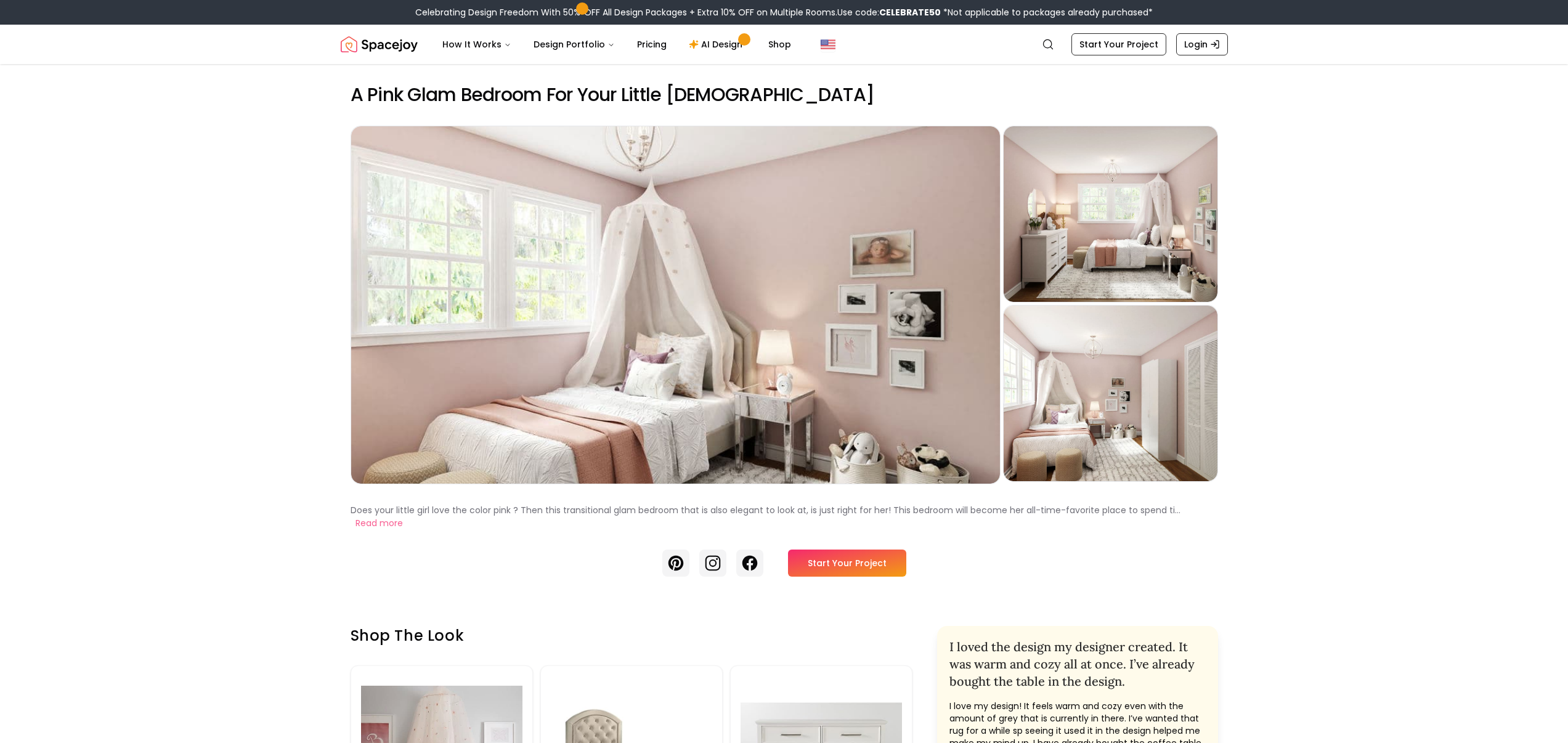
drag, startPoint x: 833, startPoint y: 558, endPoint x: 824, endPoint y: 561, distance: 9.5
click at [833, 558] on link "Start Your Project" at bounding box center [847, 563] width 119 height 27
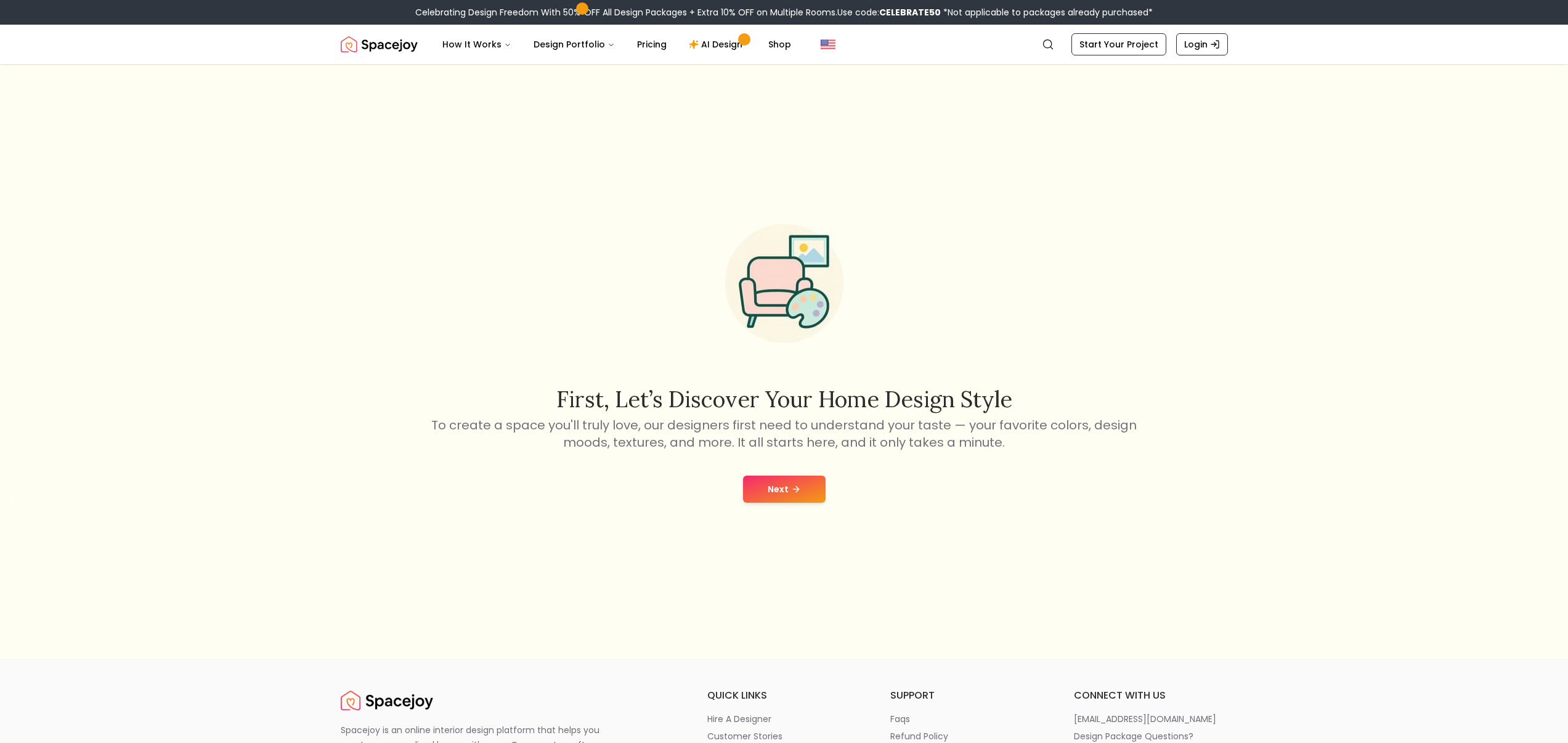
click at [778, 496] on button "Next" at bounding box center [784, 489] width 82 height 27
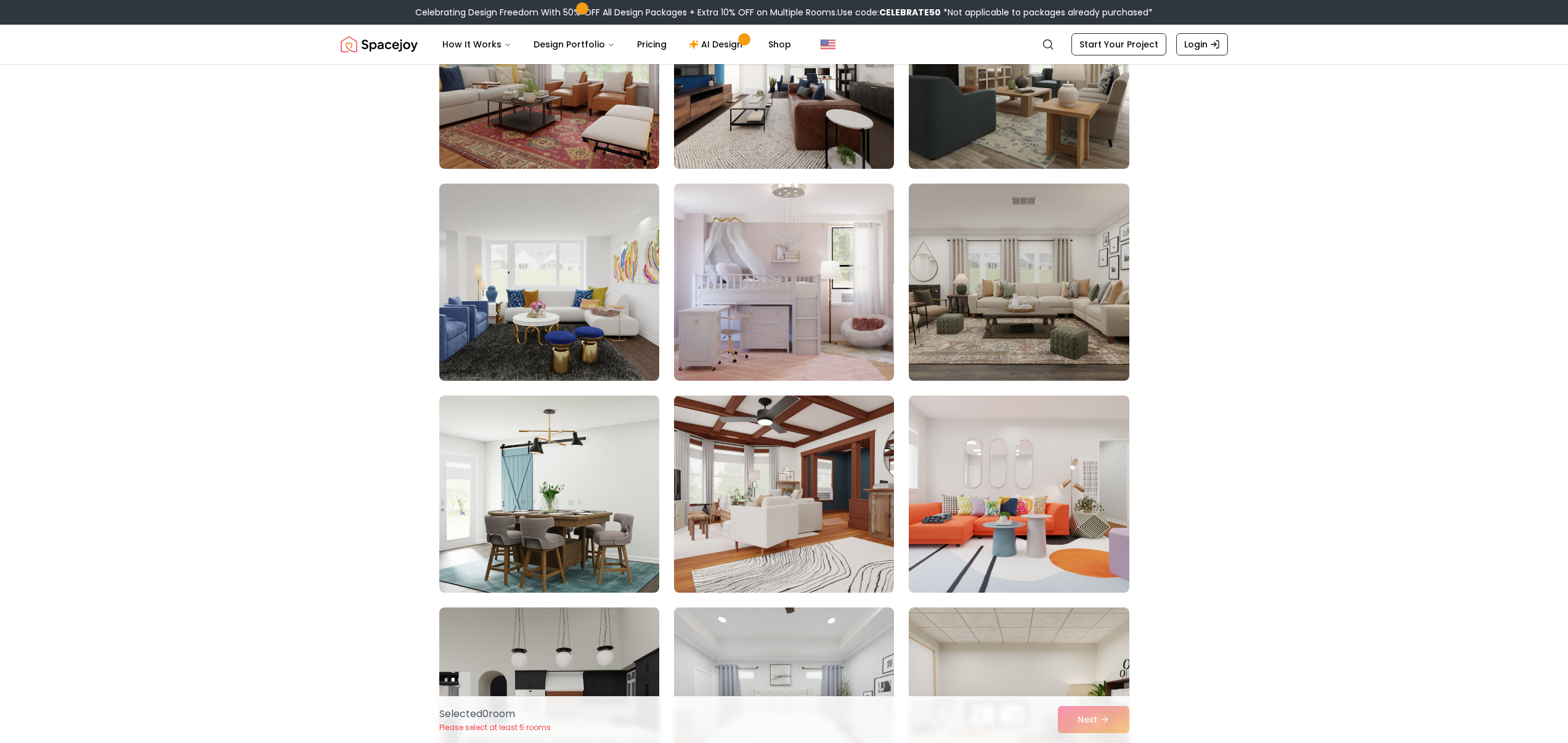
scroll to position [2101, 0]
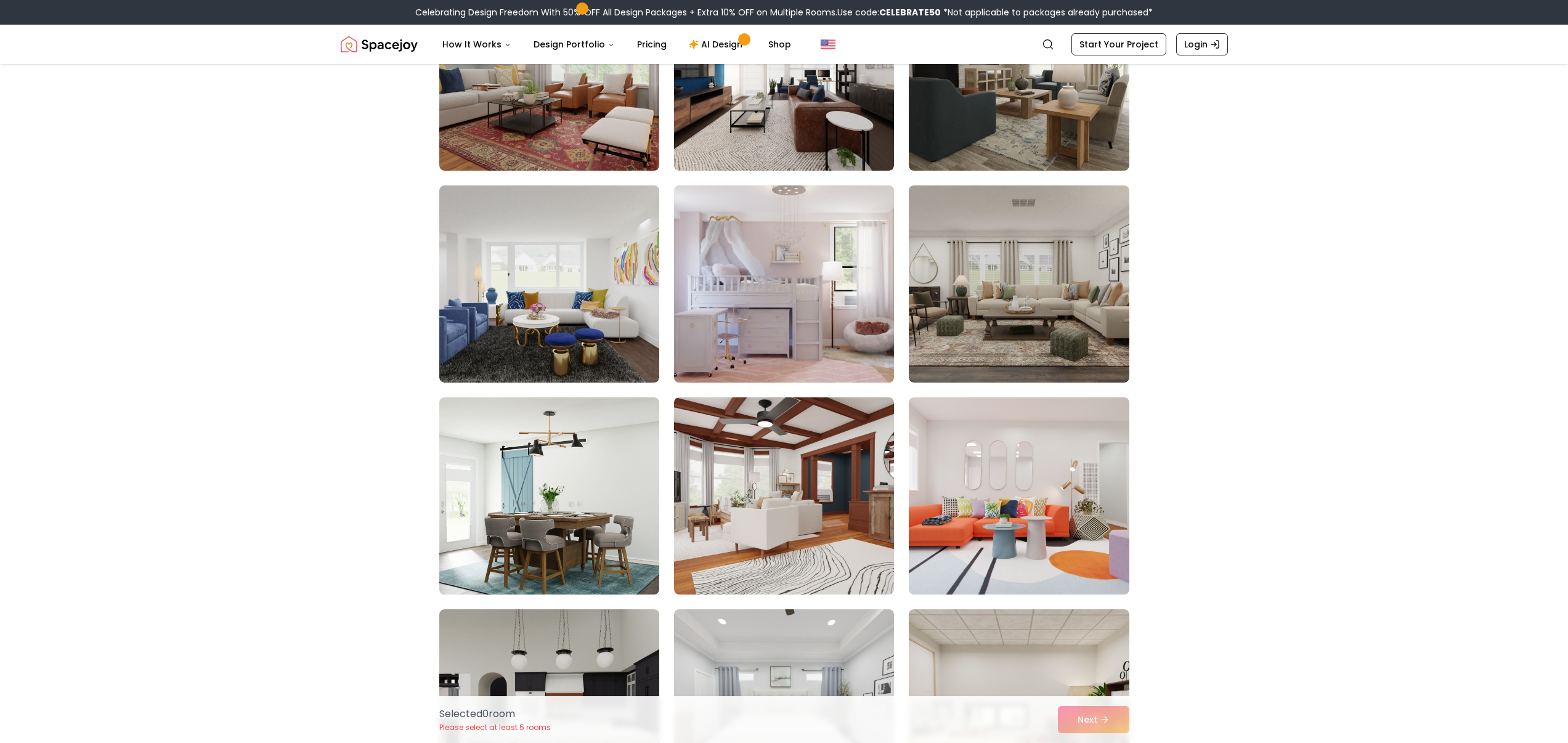
click at [733, 334] on img at bounding box center [784, 284] width 231 height 207
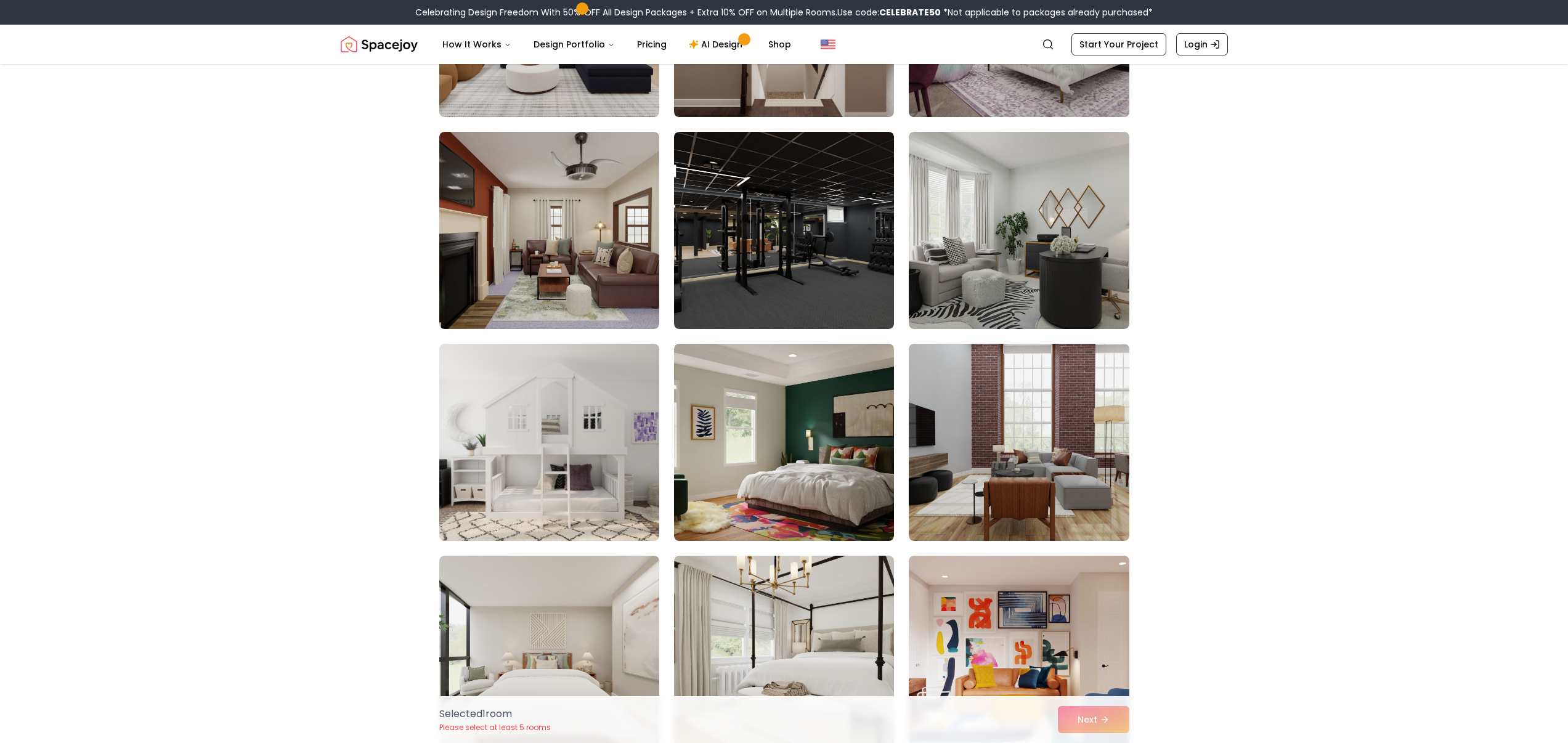
scroll to position [6392, 0]
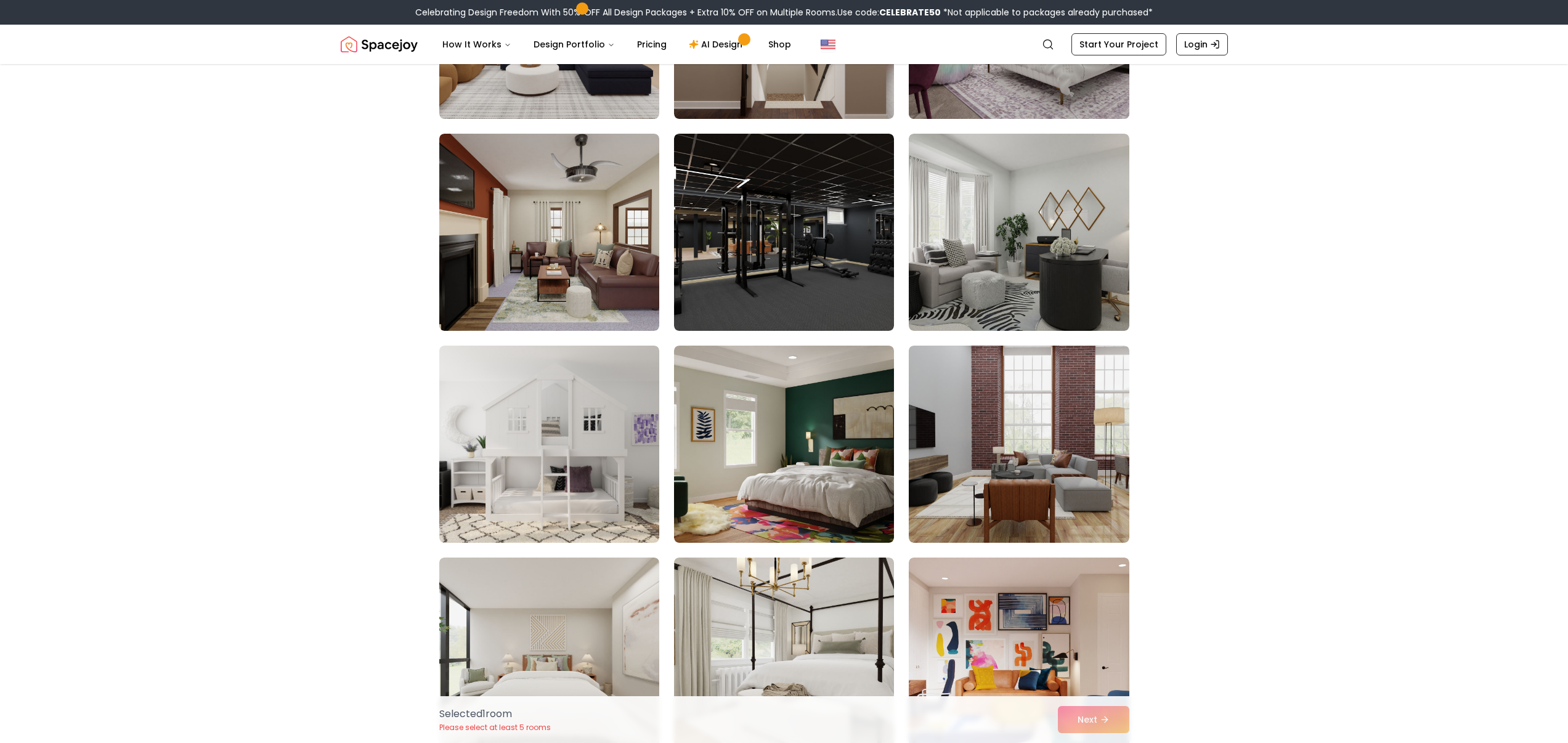
click at [980, 97] on img at bounding box center [1019, 20] width 231 height 207
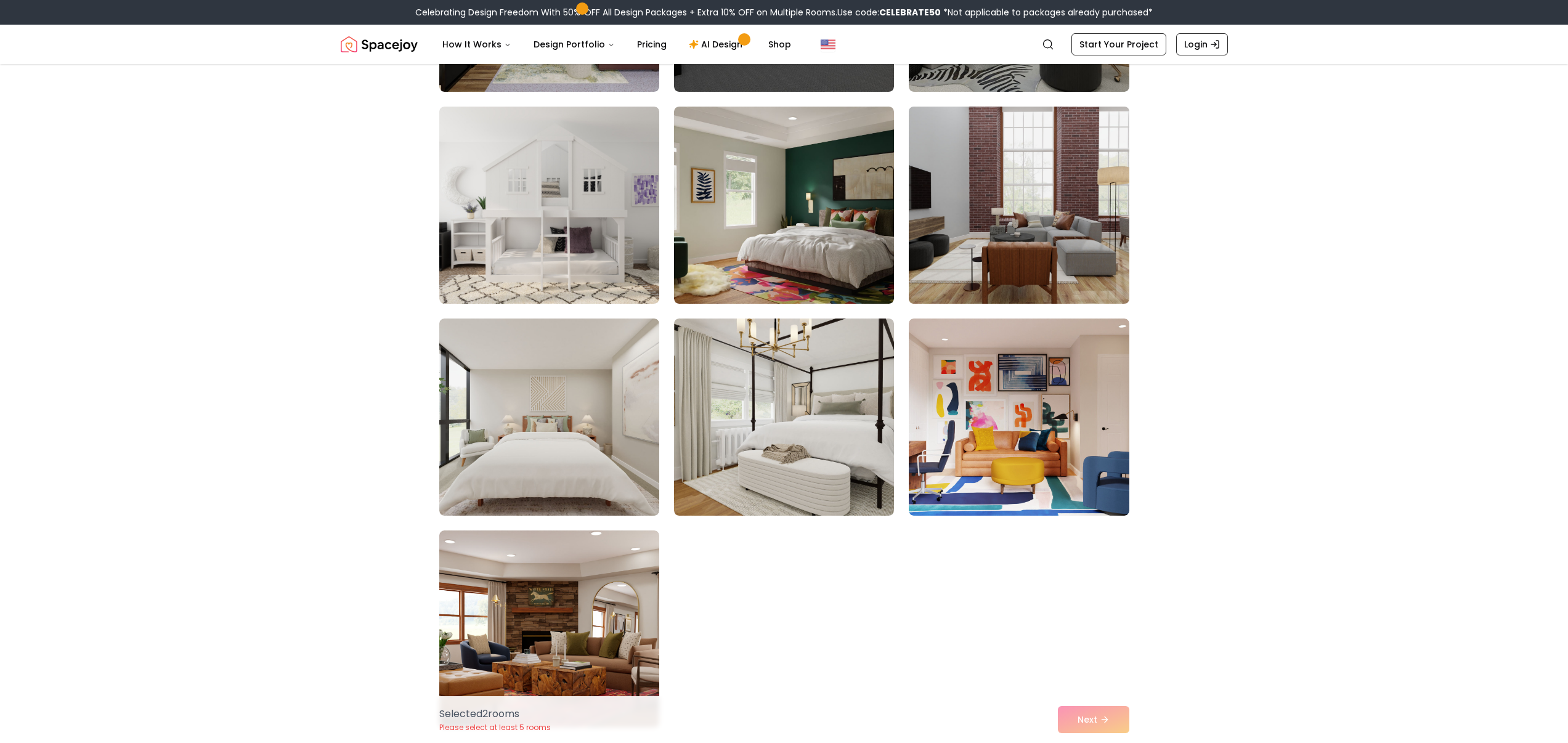
scroll to position [6623, 0]
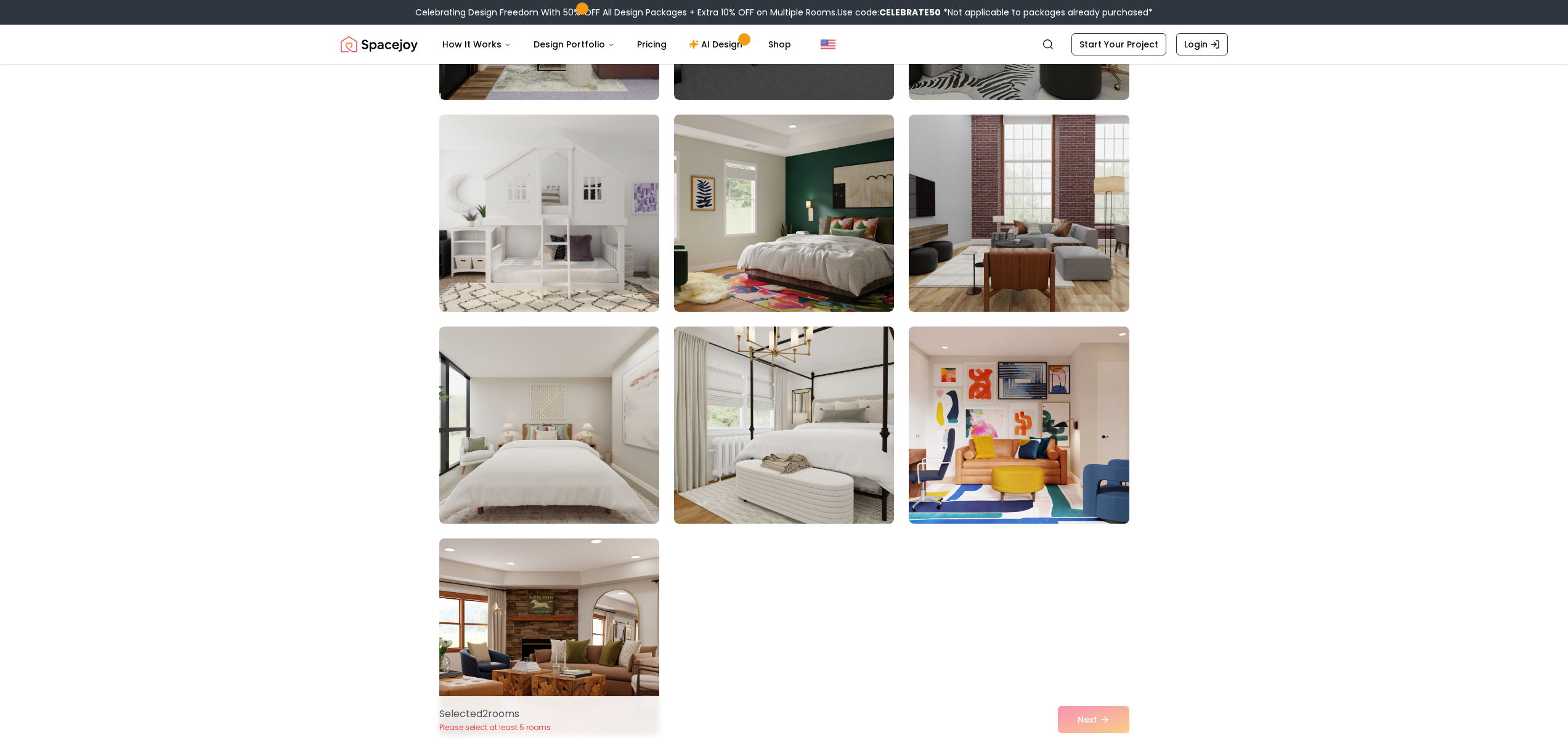
click at [807, 442] on img at bounding box center [784, 425] width 231 height 207
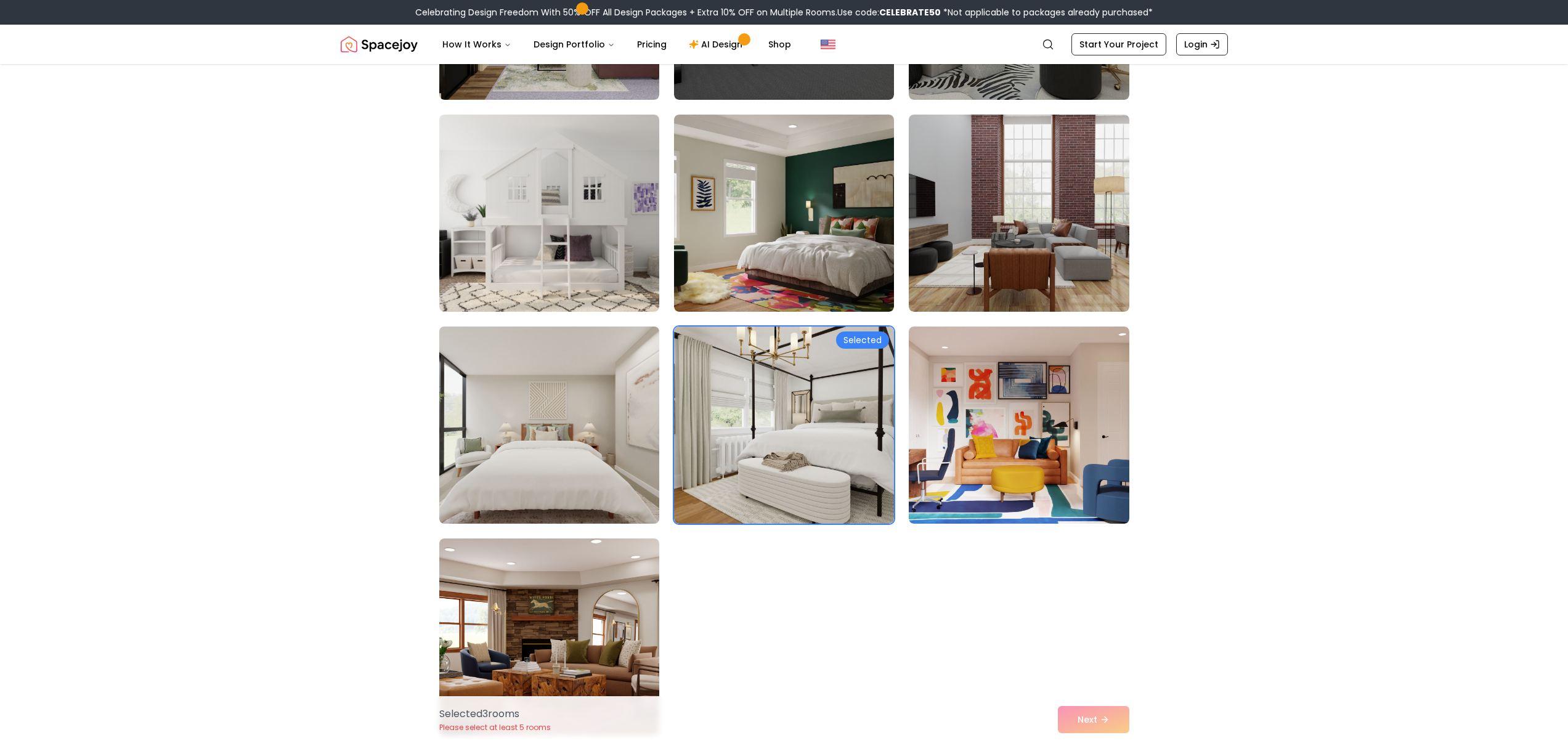
click at [632, 428] on img at bounding box center [549, 425] width 231 height 207
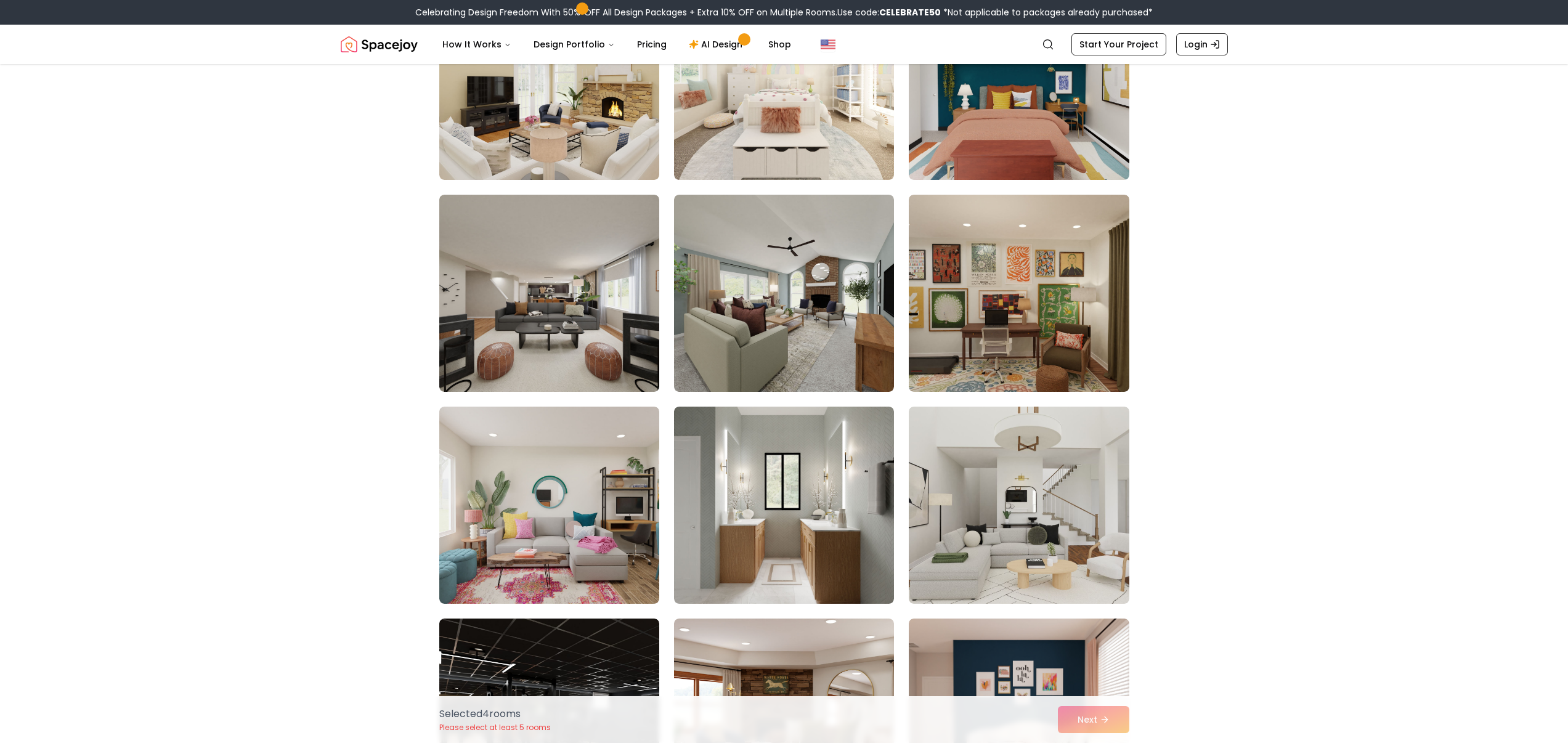
scroll to position [5289, 0]
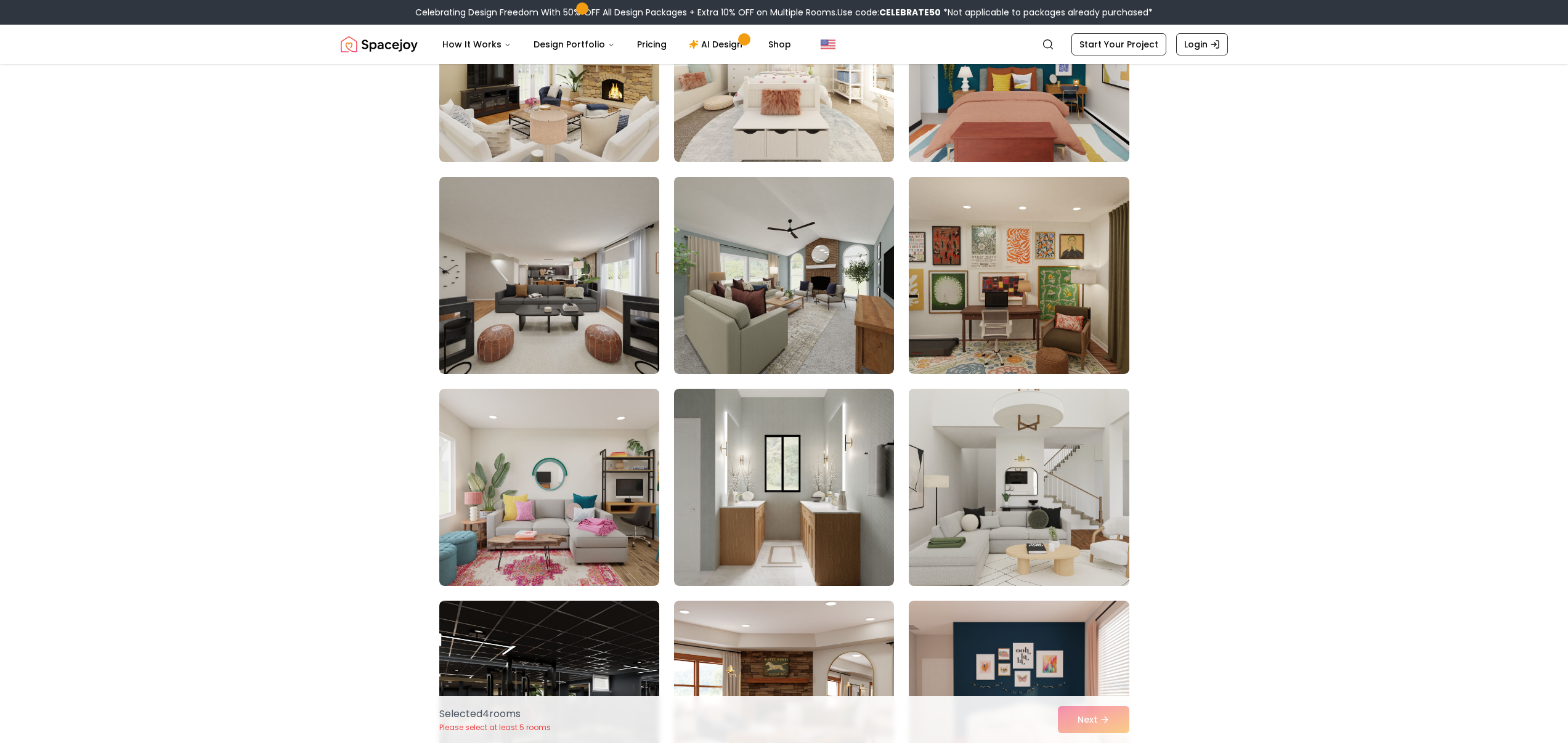
click at [1030, 514] on img at bounding box center [1019, 487] width 231 height 207
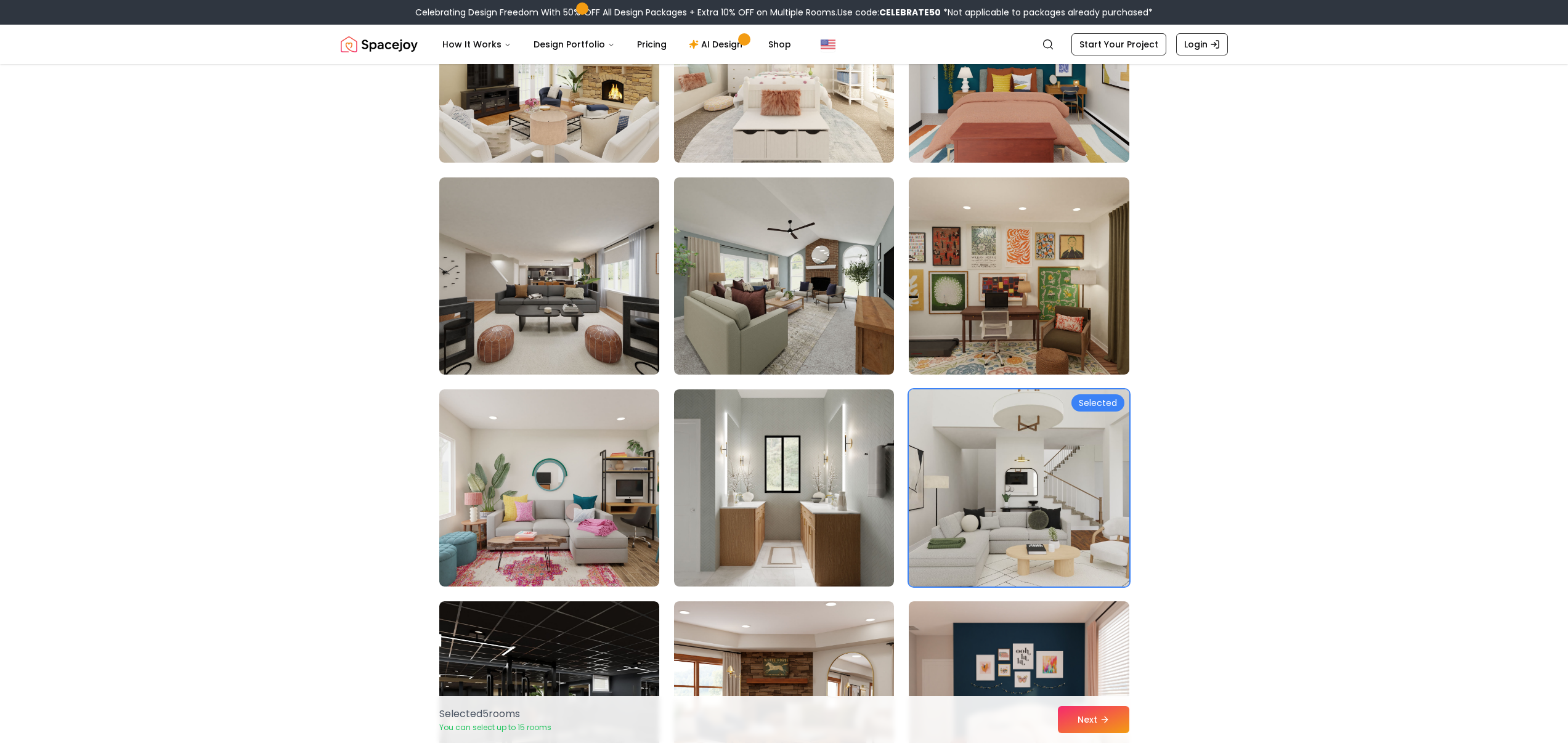
scroll to position [5285, 0]
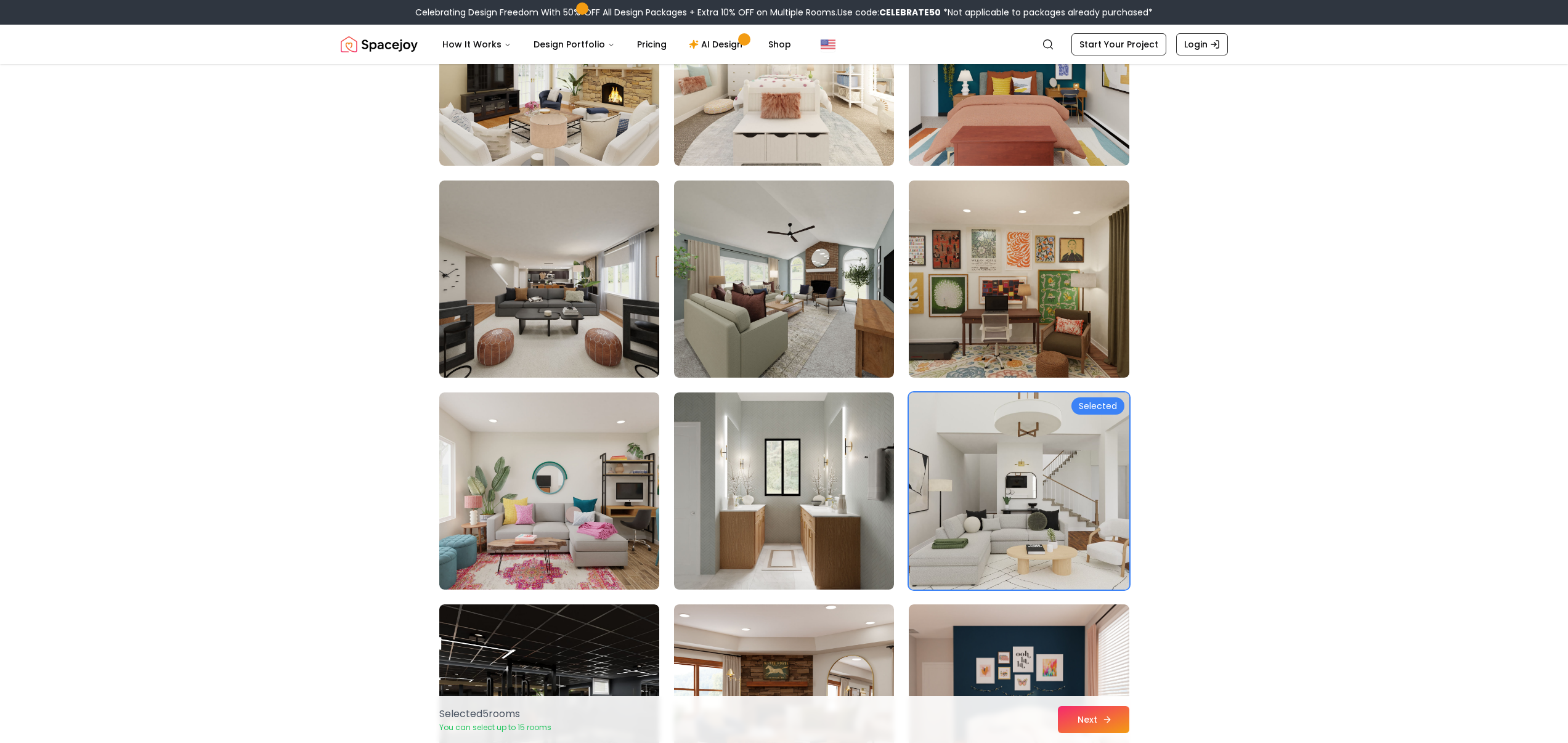
click at [1105, 715] on icon at bounding box center [1107, 719] width 10 height 10
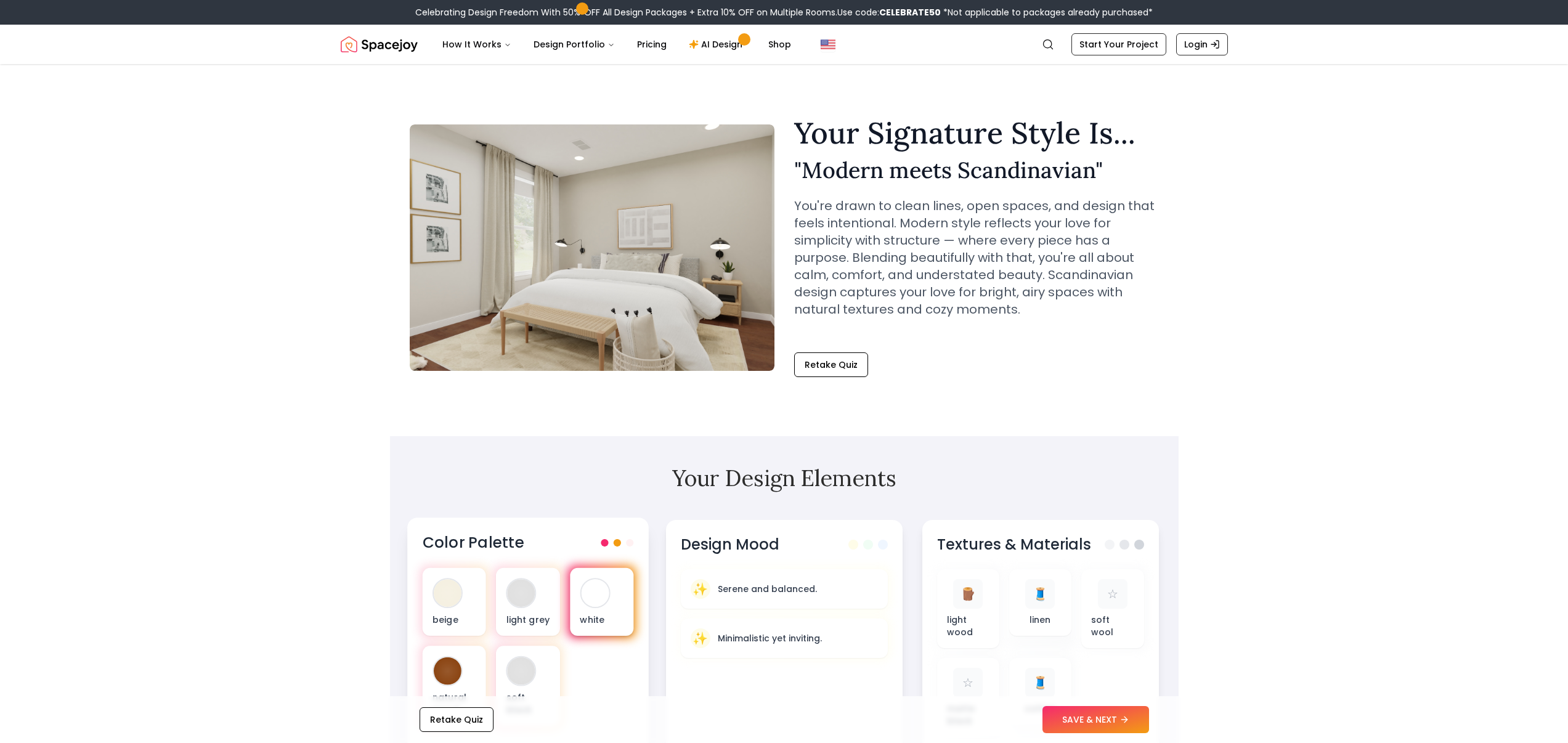
click at [591, 595] on div at bounding box center [595, 593] width 28 height 28
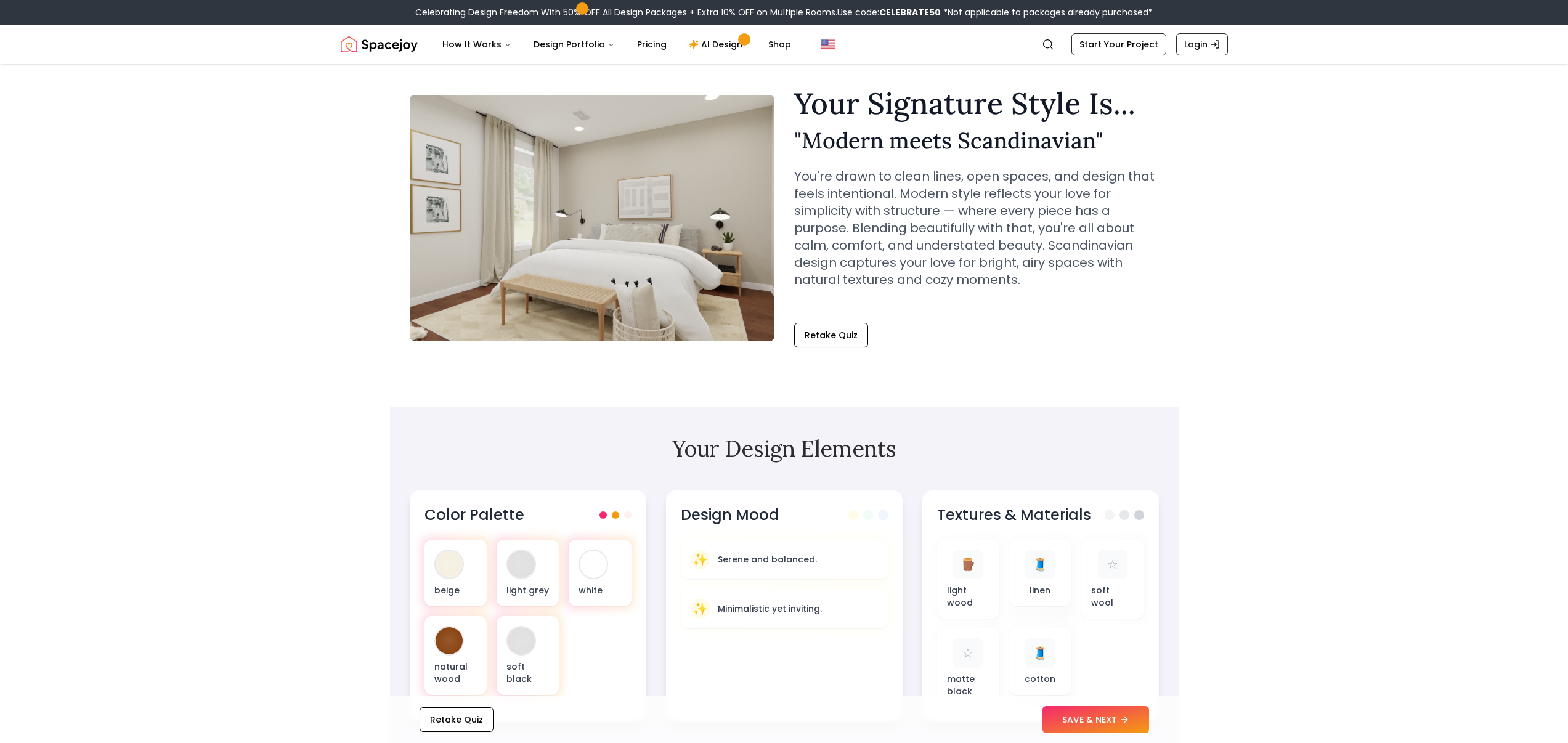
scroll to position [34, 0]
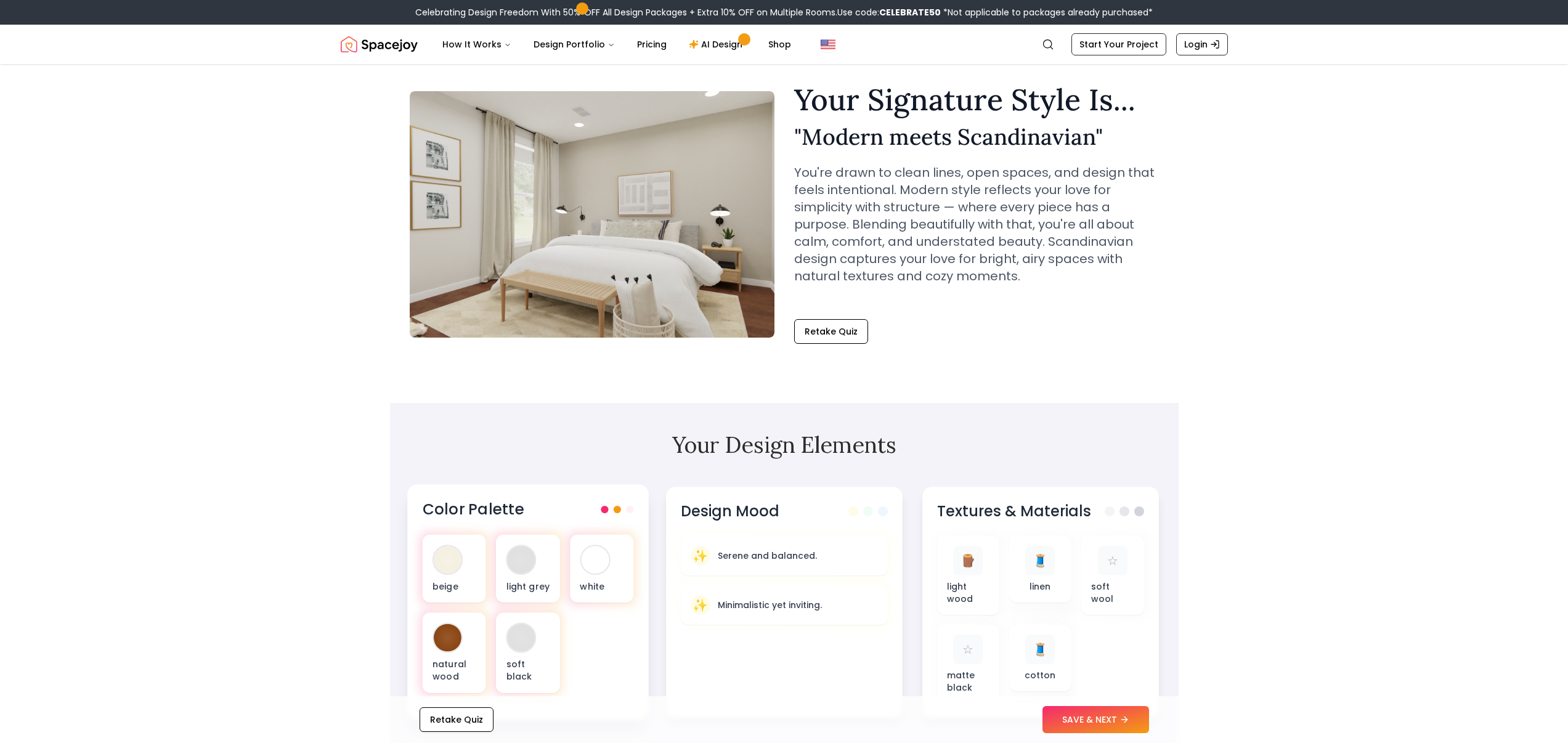
click at [610, 510] on div at bounding box center [617, 509] width 33 height 7
click at [603, 508] on span at bounding box center [604, 509] width 7 height 7
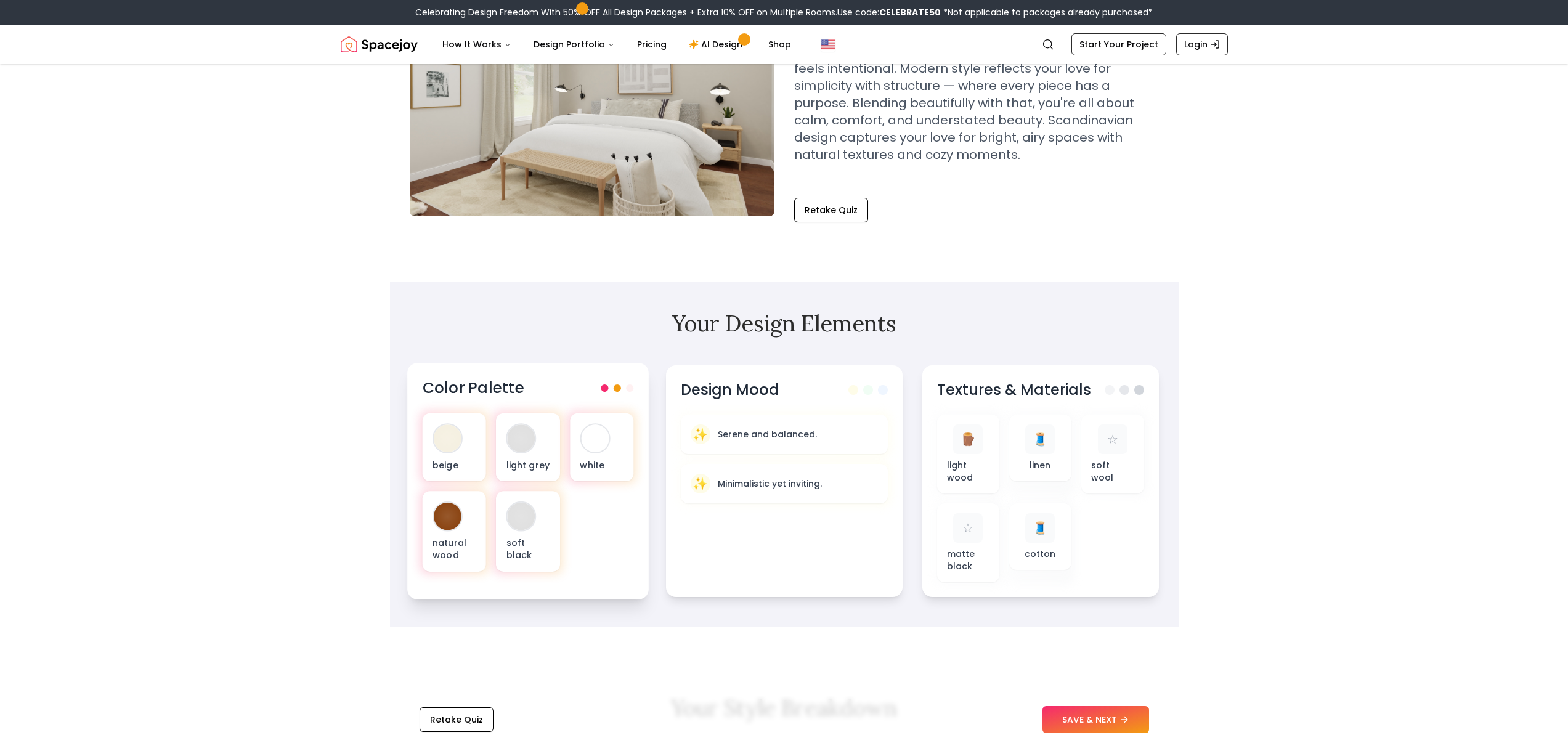
scroll to position [162, 0]
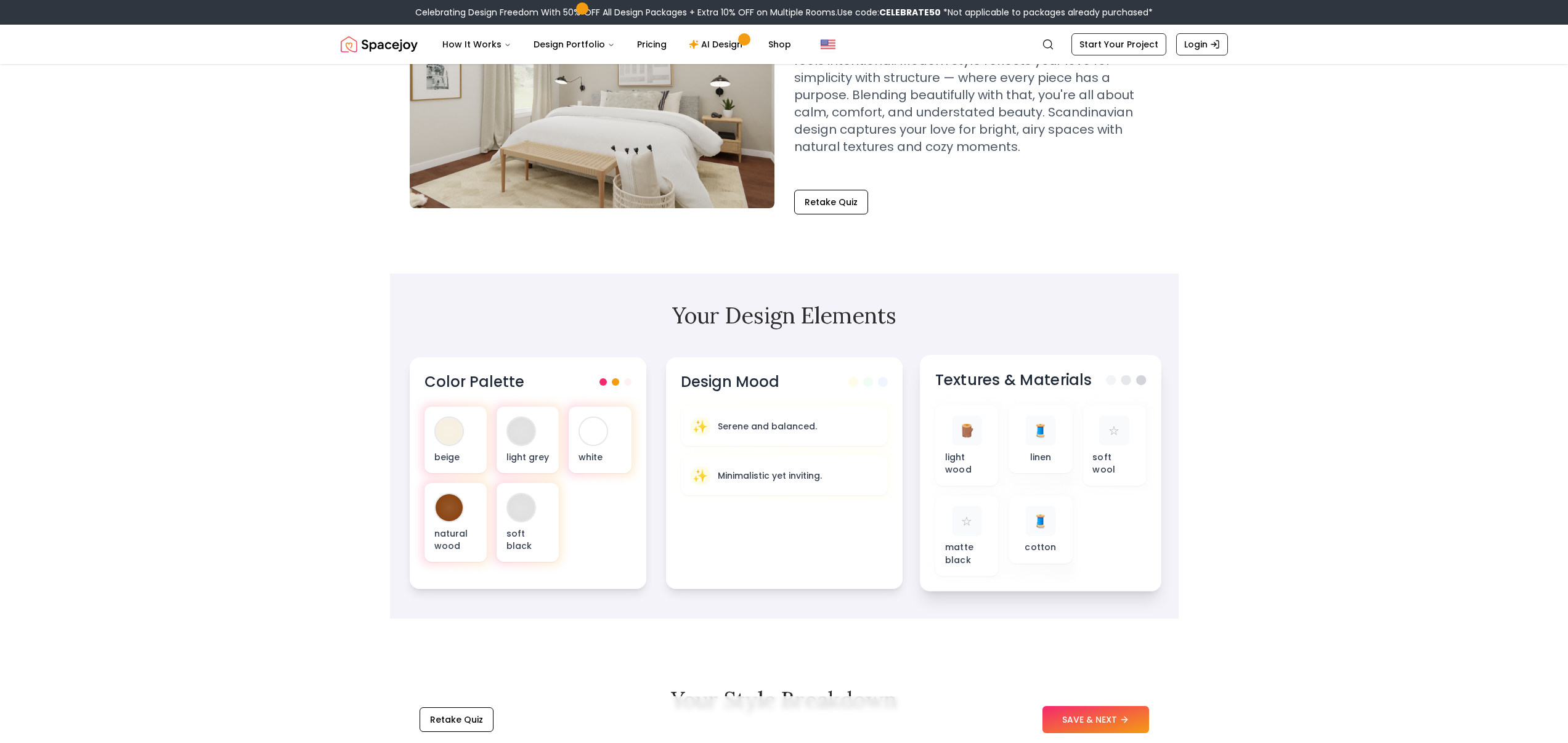
click at [1121, 384] on div "Textures & Materials" at bounding box center [1040, 381] width 211 height 21
click at [1121, 377] on span at bounding box center [1125, 380] width 10 height 10
click at [1112, 378] on span at bounding box center [1110, 380] width 10 height 10
click at [841, 423] on div "✨ Serene and balanced." at bounding box center [784, 425] width 191 height 21
click at [813, 472] on p "Minimalistic yet inviting." at bounding box center [769, 476] width 106 height 12
